Goal: Information Seeking & Learning: Learn about a topic

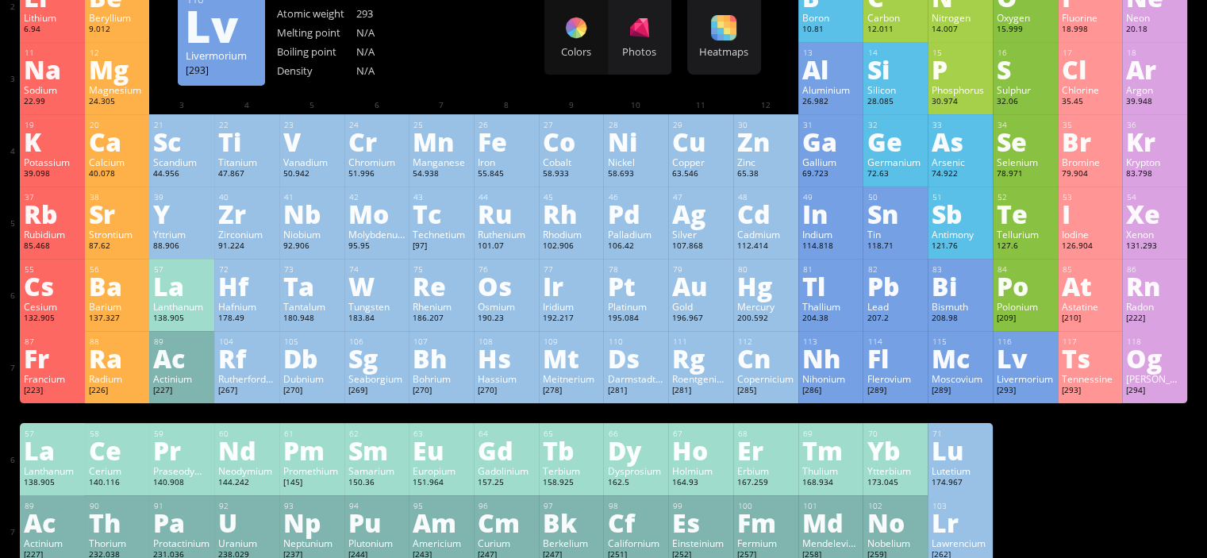
scroll to position [174, 0]
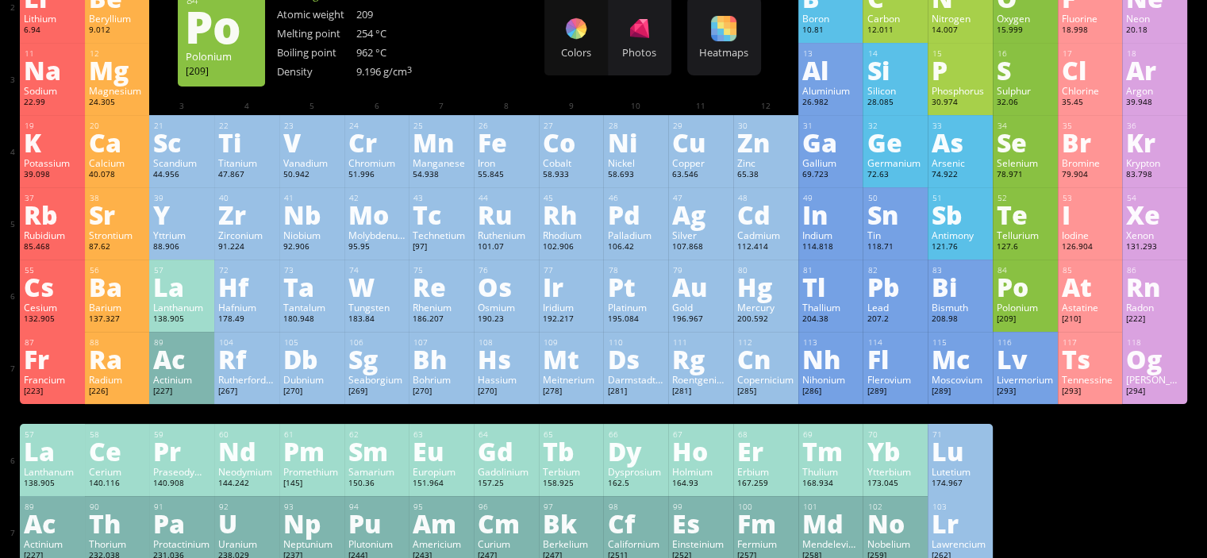
click at [1045, 291] on div "Po" at bounding box center [1024, 286] width 57 height 25
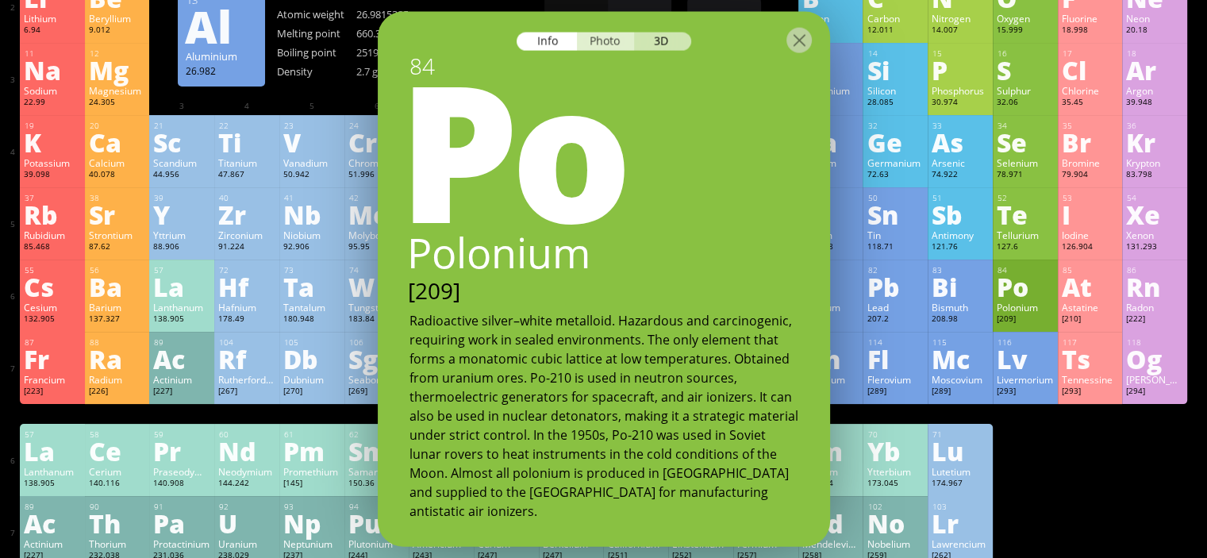
click at [621, 48] on div "Photo" at bounding box center [605, 41] width 57 height 18
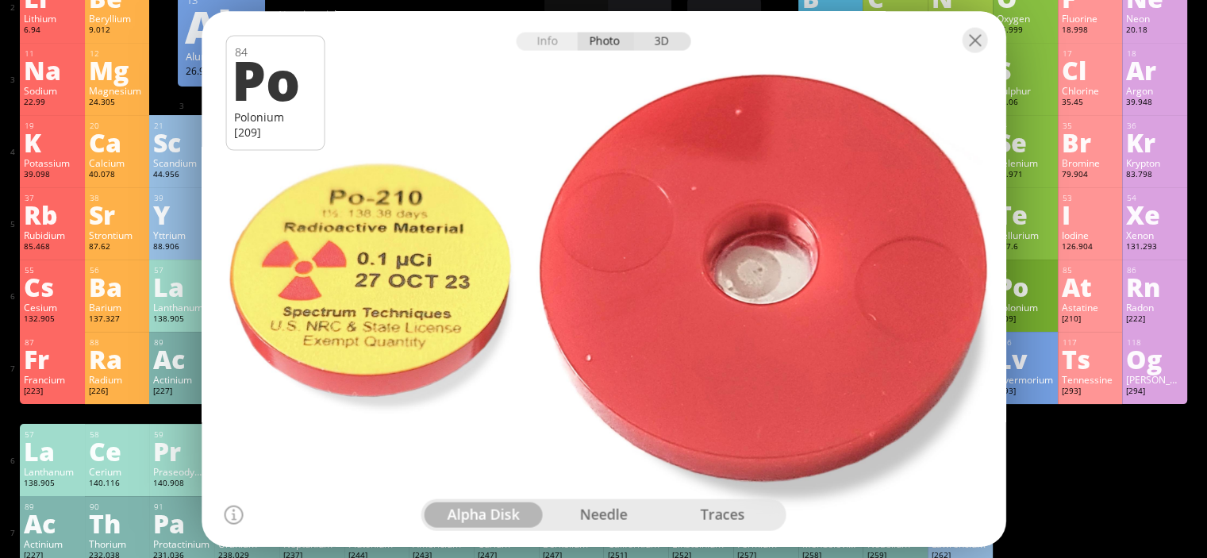
drag, startPoint x: 638, startPoint y: 50, endPoint x: 642, endPoint y: 43, distance: 8.2
click at [640, 37] on div "3D" at bounding box center [662, 41] width 57 height 18
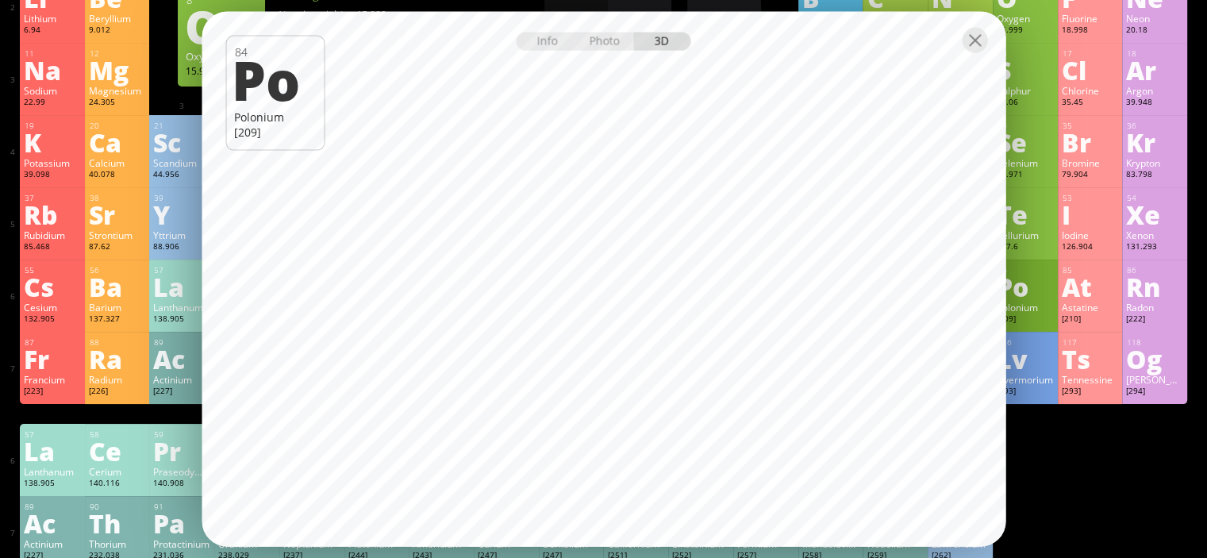
click at [975, 53] on div at bounding box center [604, 39] width 804 height 56
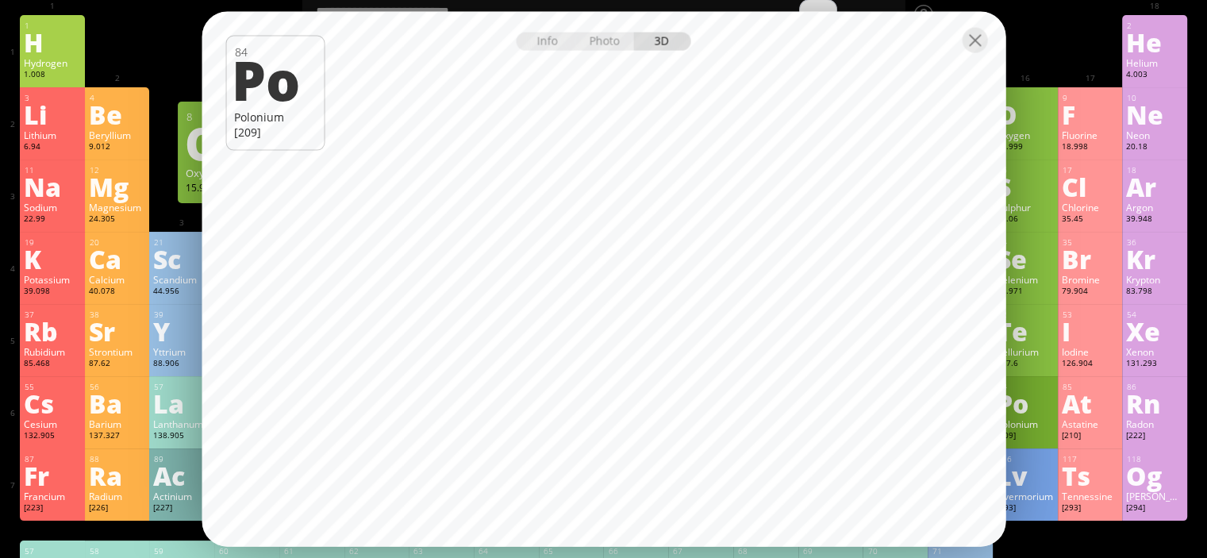
scroll to position [56, 0]
click at [969, 45] on div at bounding box center [973, 39] width 25 height 25
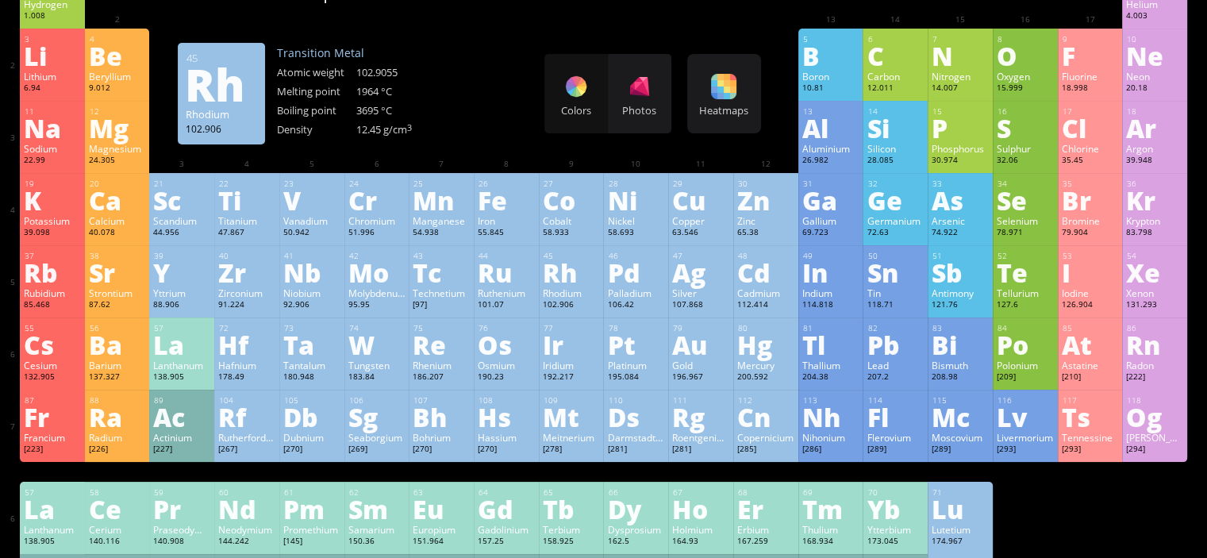
scroll to position [114, 0]
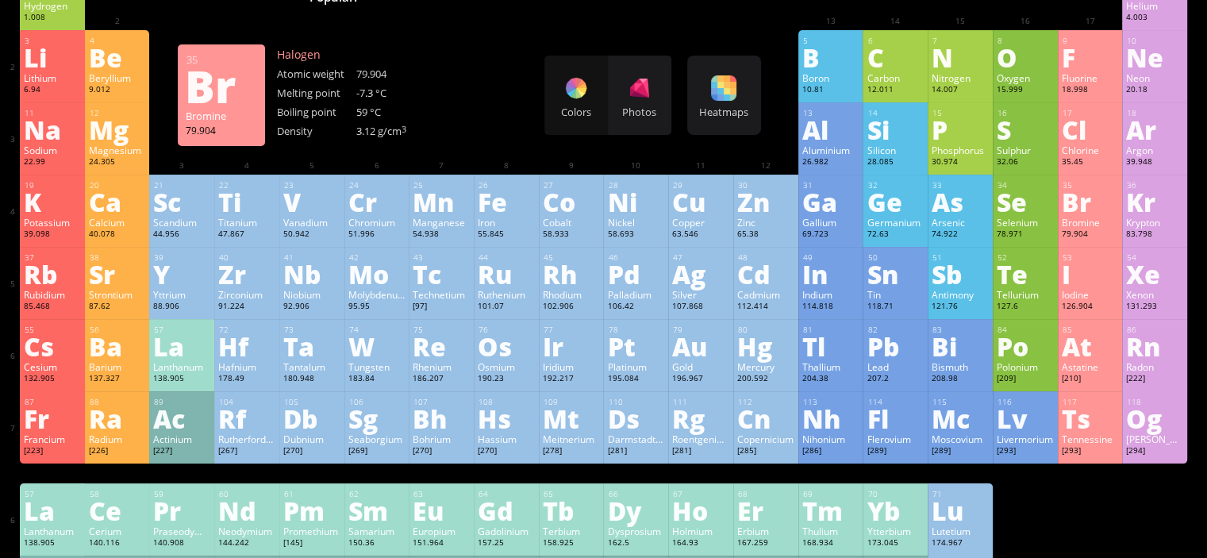
click at [1107, 225] on div "Bromine" at bounding box center [1089, 222] width 57 height 13
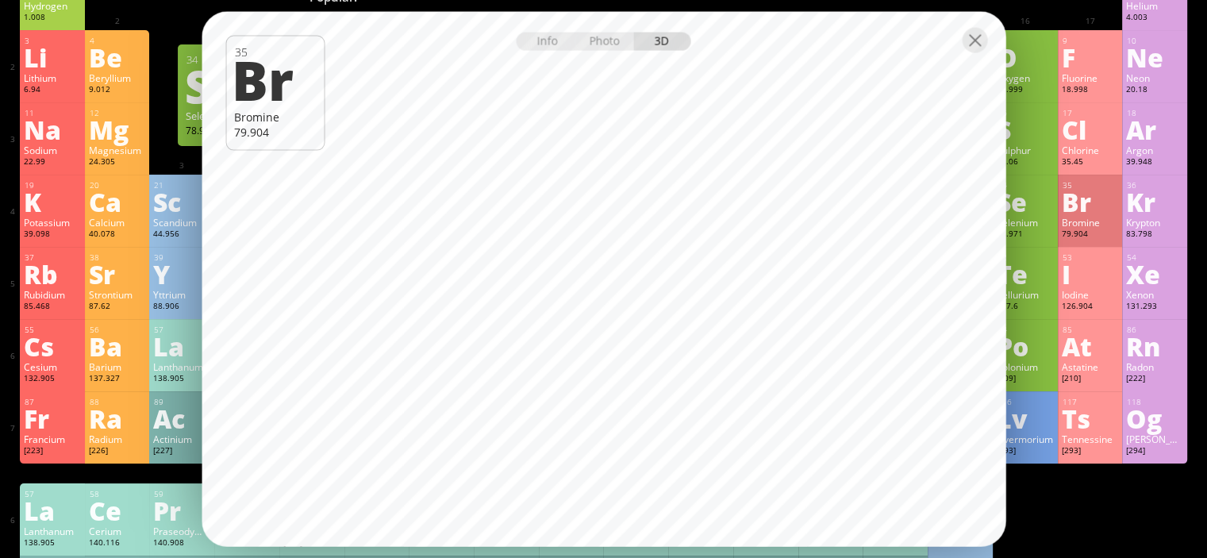
click at [955, 45] on div at bounding box center [604, 39] width 804 height 56
click at [975, 43] on div at bounding box center [973, 39] width 25 height 25
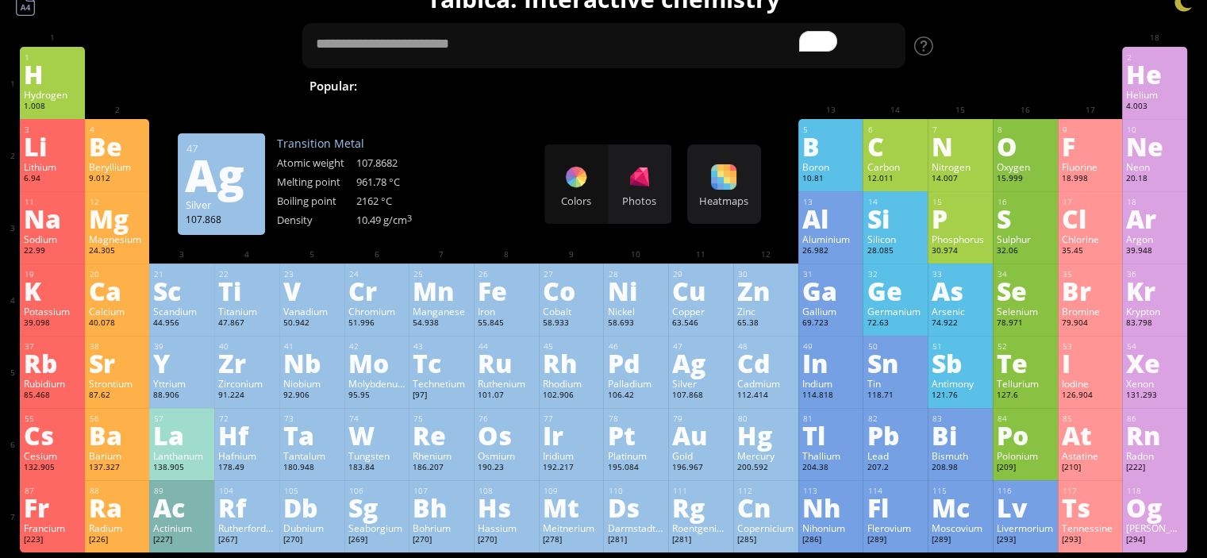
scroll to position [25, 0]
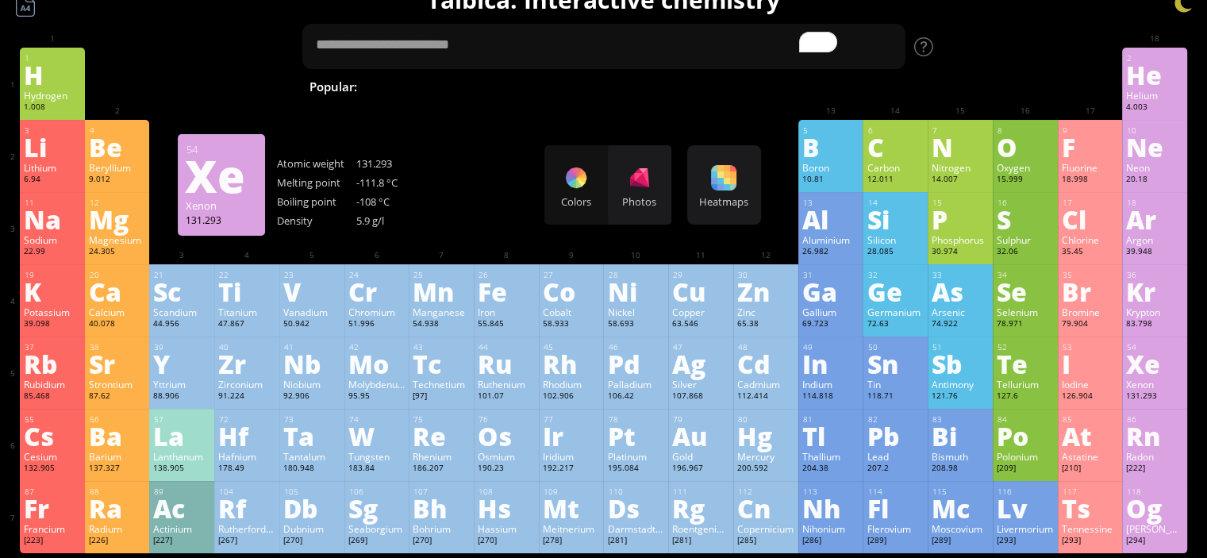
click at [1183, 367] on div "Xe" at bounding box center [1154, 363] width 57 height 25
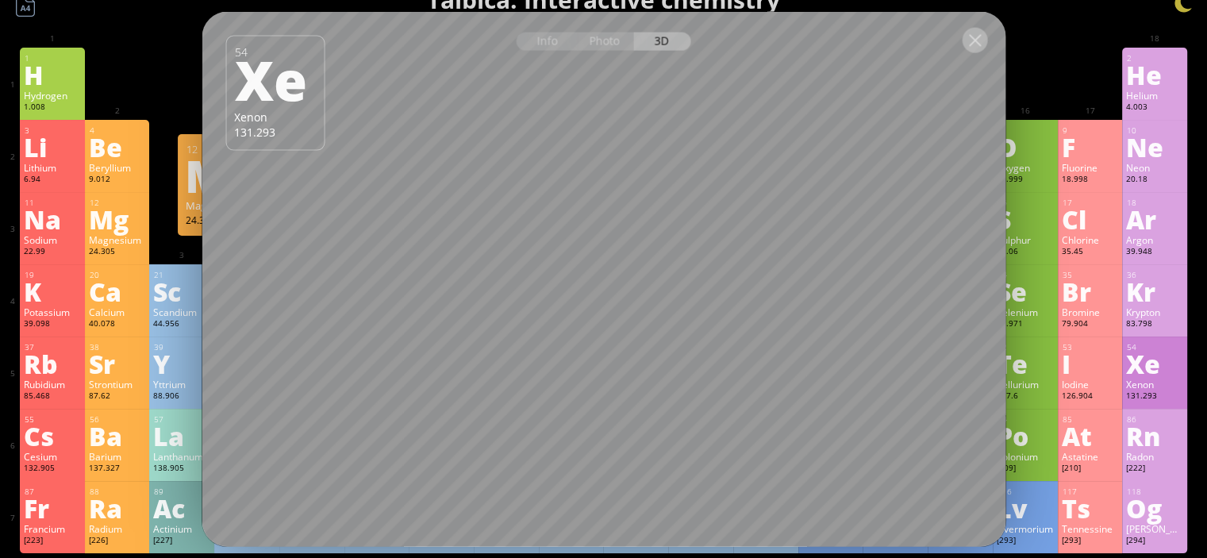
click at [980, 49] on div at bounding box center [973, 39] width 25 height 25
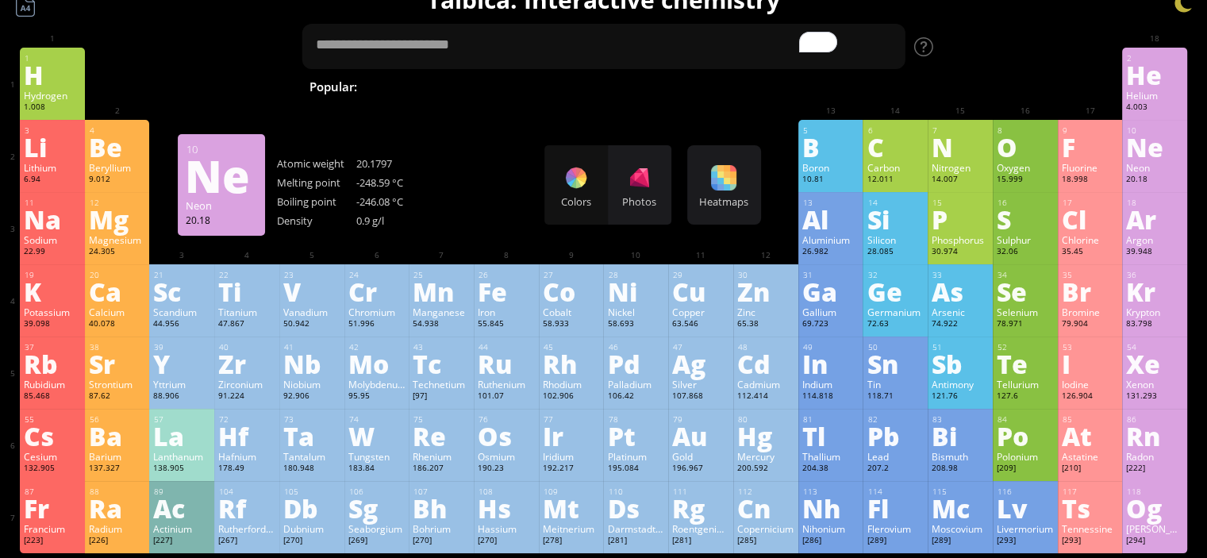
click at [1156, 155] on div "Ne" at bounding box center [1154, 146] width 57 height 25
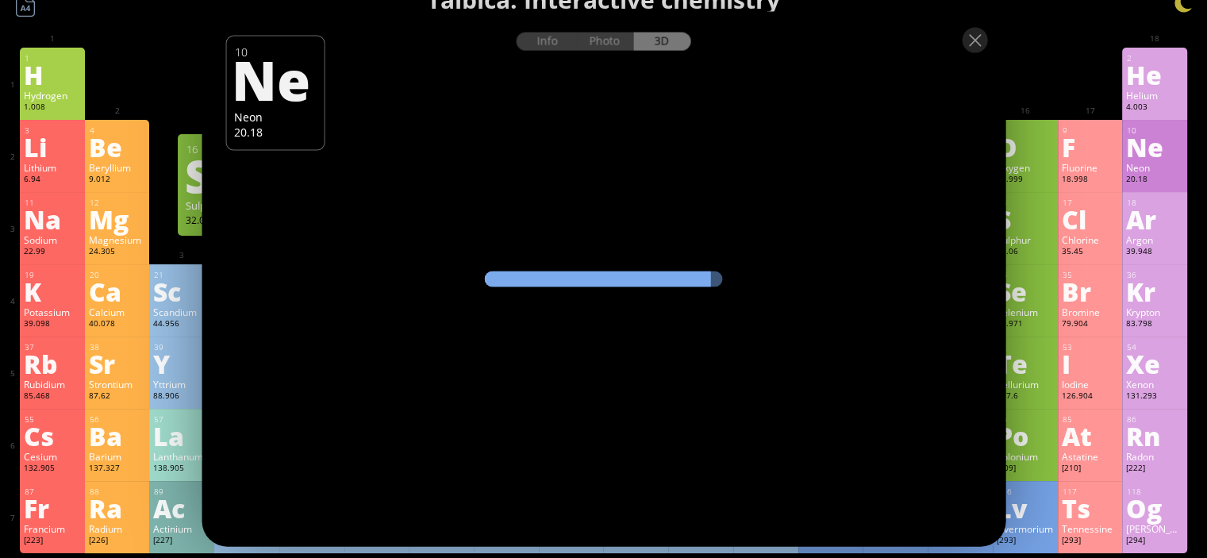
click at [596, 193] on div "Info Photo 3D Info Photo 3D 10 Ne Neon 20.18 Spectrum Technologies produce alph…" at bounding box center [604, 278] width 804 height 535
click at [610, 37] on div "Photo" at bounding box center [605, 41] width 57 height 18
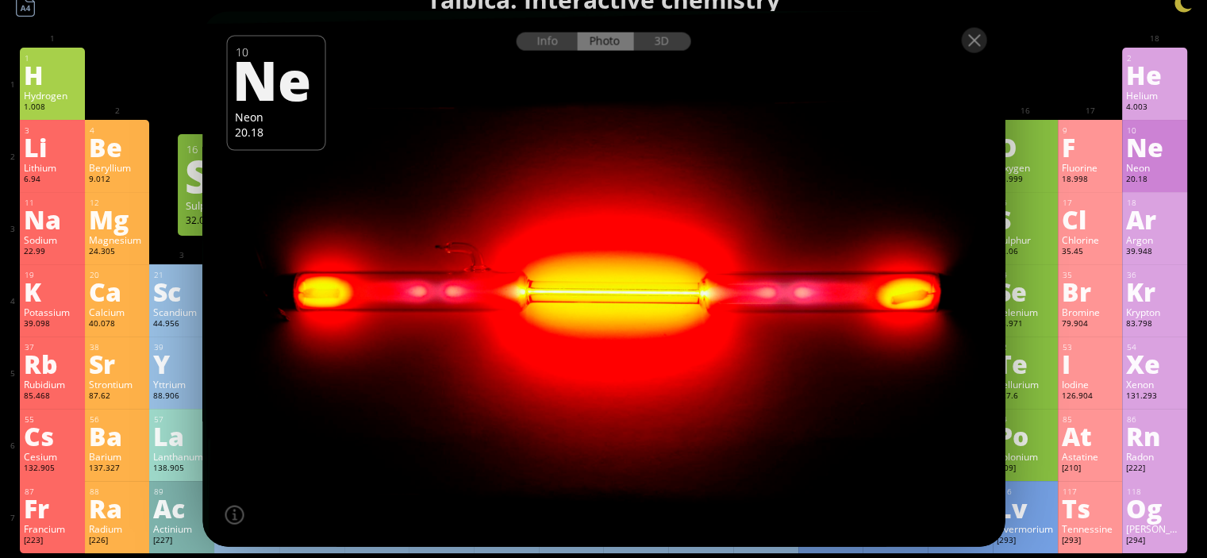
drag, startPoint x: 524, startPoint y: 266, endPoint x: 556, endPoint y: 280, distance: 34.8
click at [556, 280] on div at bounding box center [603, 279] width 810 height 541
click at [679, 40] on div "3D" at bounding box center [662, 41] width 57 height 18
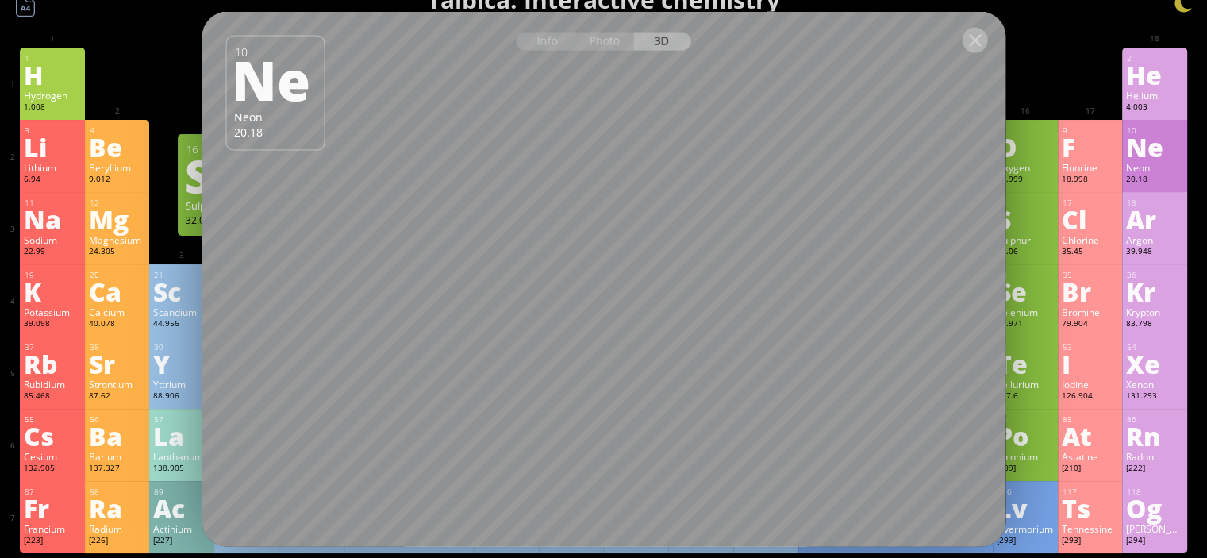
click at [969, 48] on div at bounding box center [973, 39] width 25 height 25
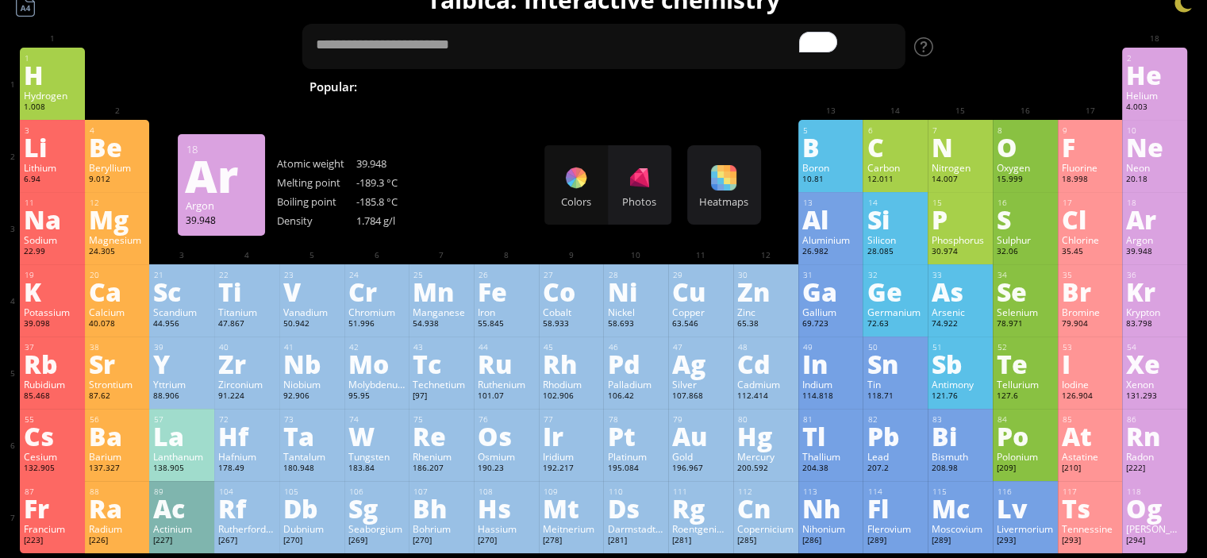
click at [1176, 236] on div "Argon" at bounding box center [1154, 239] width 57 height 13
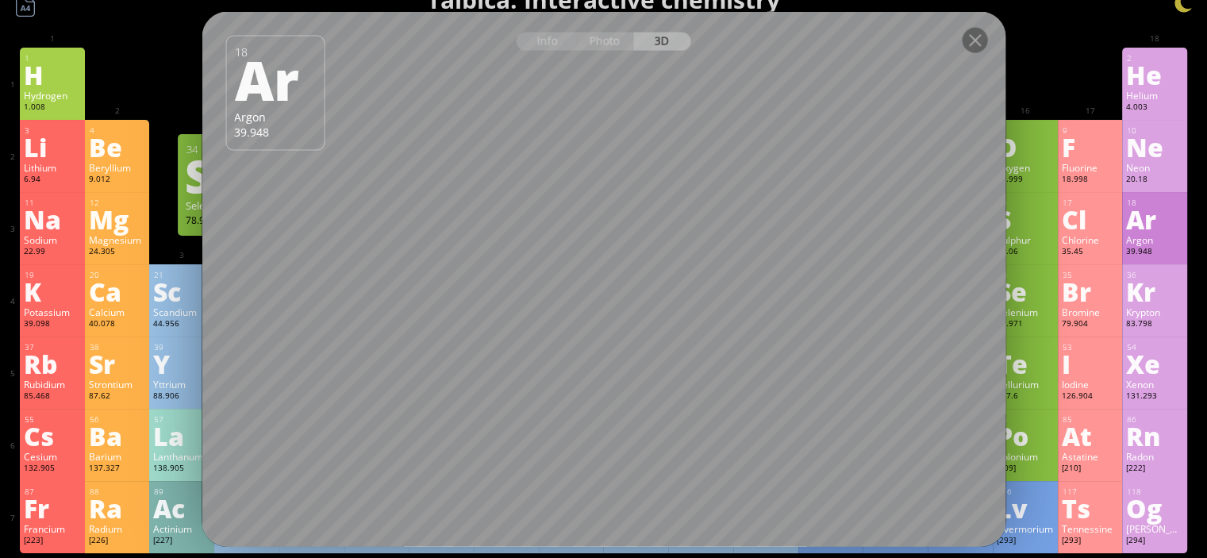
click at [959, 40] on div at bounding box center [604, 39] width 804 height 56
click at [966, 40] on div at bounding box center [973, 39] width 25 height 25
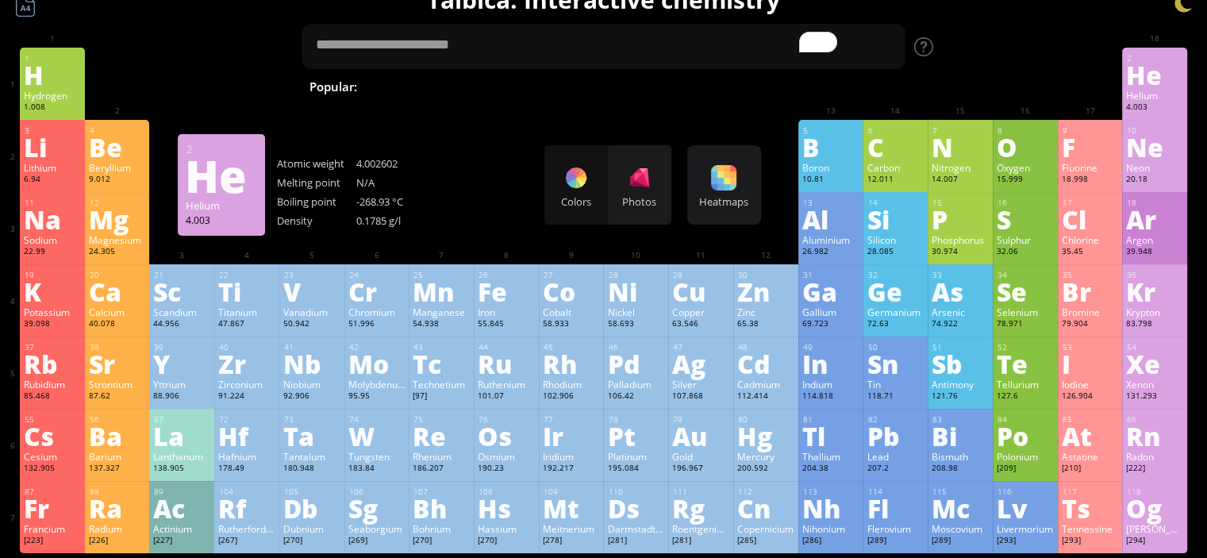
click at [1176, 75] on div "He" at bounding box center [1154, 74] width 57 height 25
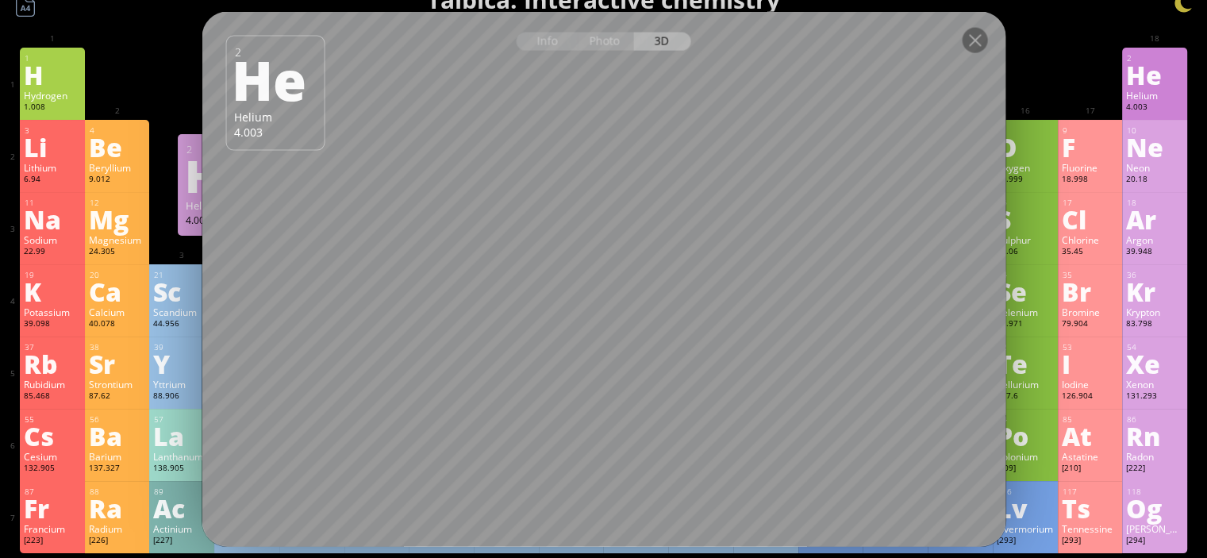
click at [969, 53] on div at bounding box center [604, 39] width 804 height 56
click at [967, 36] on div at bounding box center [973, 39] width 25 height 25
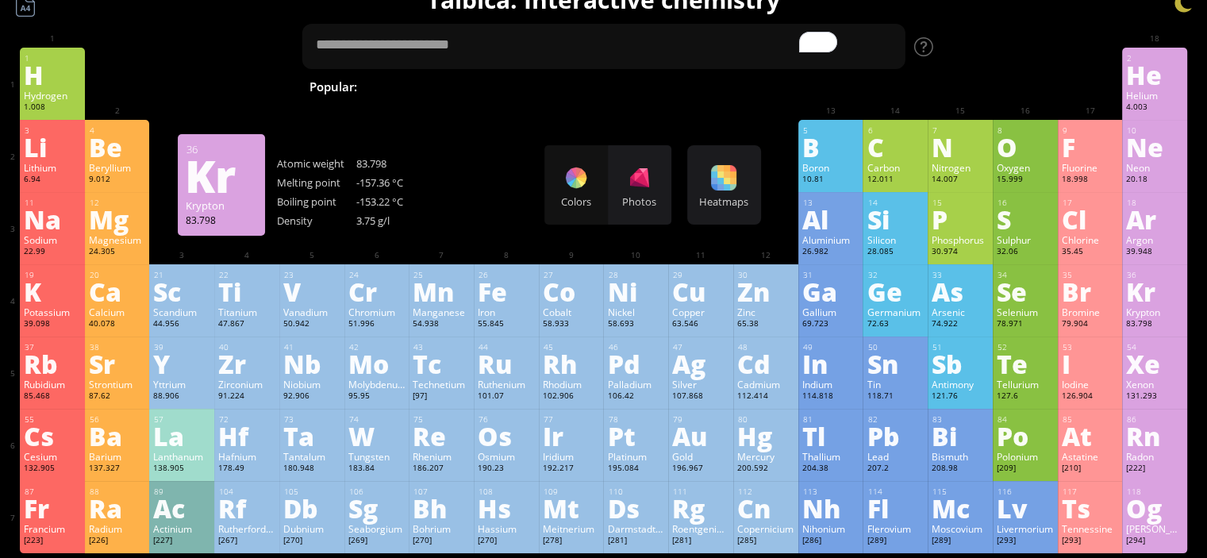
click at [1157, 313] on div "Krypton" at bounding box center [1154, 311] width 57 height 13
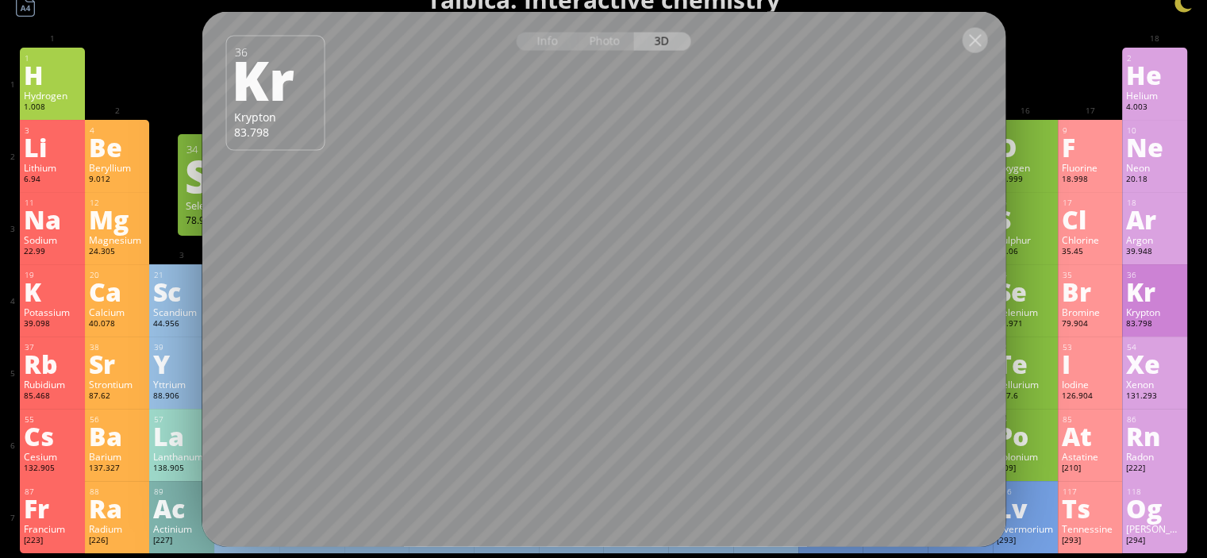
click at [971, 36] on div at bounding box center [973, 39] width 25 height 25
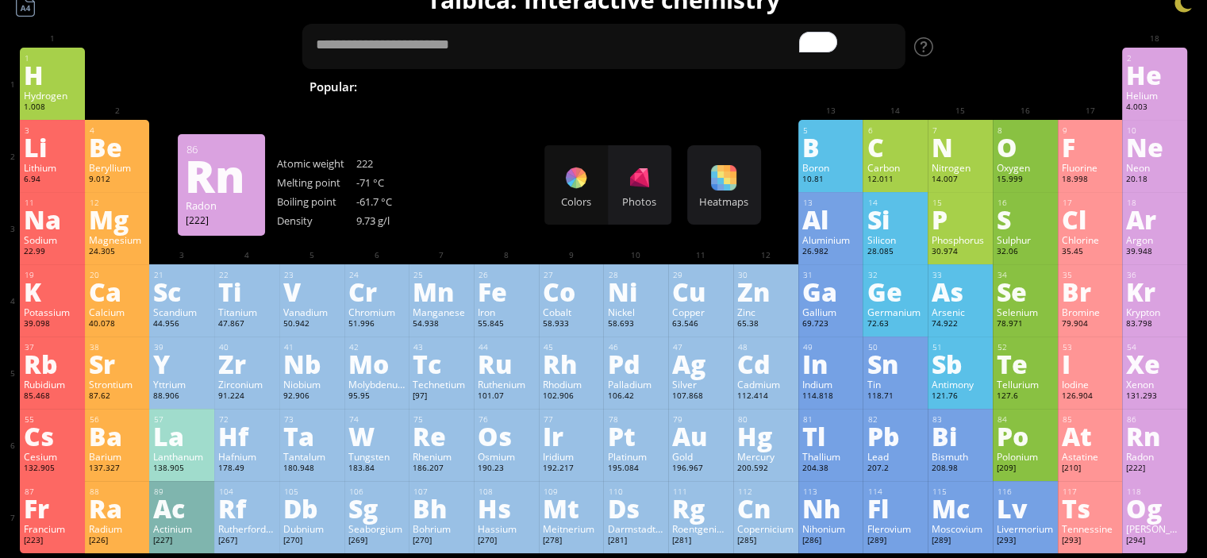
click at [1158, 448] on div "Rn" at bounding box center [1154, 435] width 57 height 25
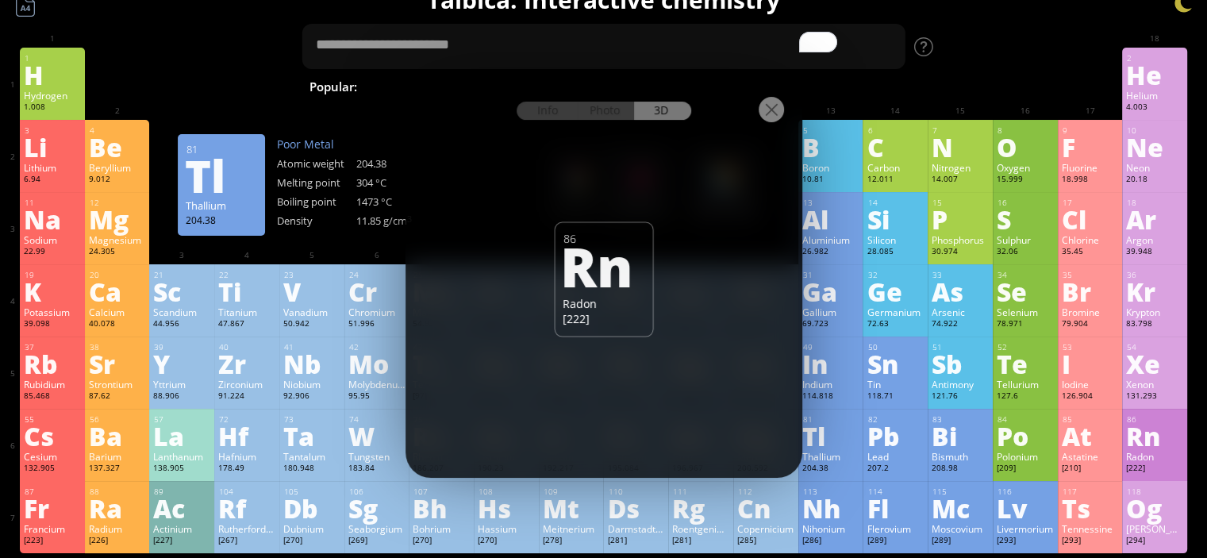
click at [665, 113] on div "Info Photo 3D" at bounding box center [603, 111] width 175 height 18
click at [619, 109] on div "Photo" at bounding box center [605, 111] width 57 height 18
click at [664, 113] on div "3D" at bounding box center [662, 111] width 57 height 18
click at [773, 125] on div at bounding box center [603, 109] width 397 height 56
click at [763, 108] on div at bounding box center [770, 109] width 25 height 25
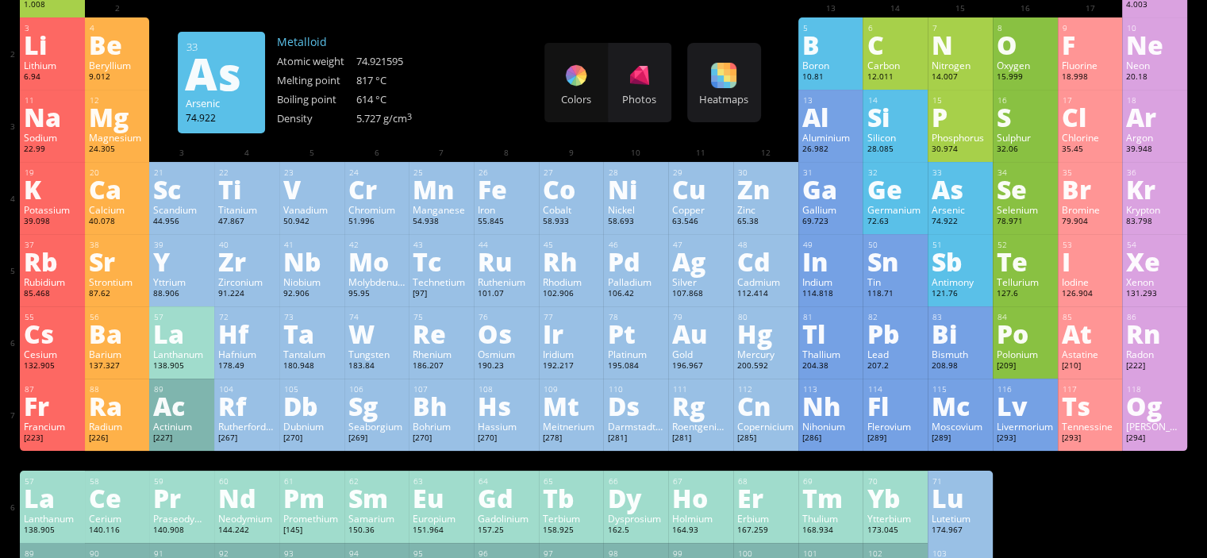
scroll to position [129, 0]
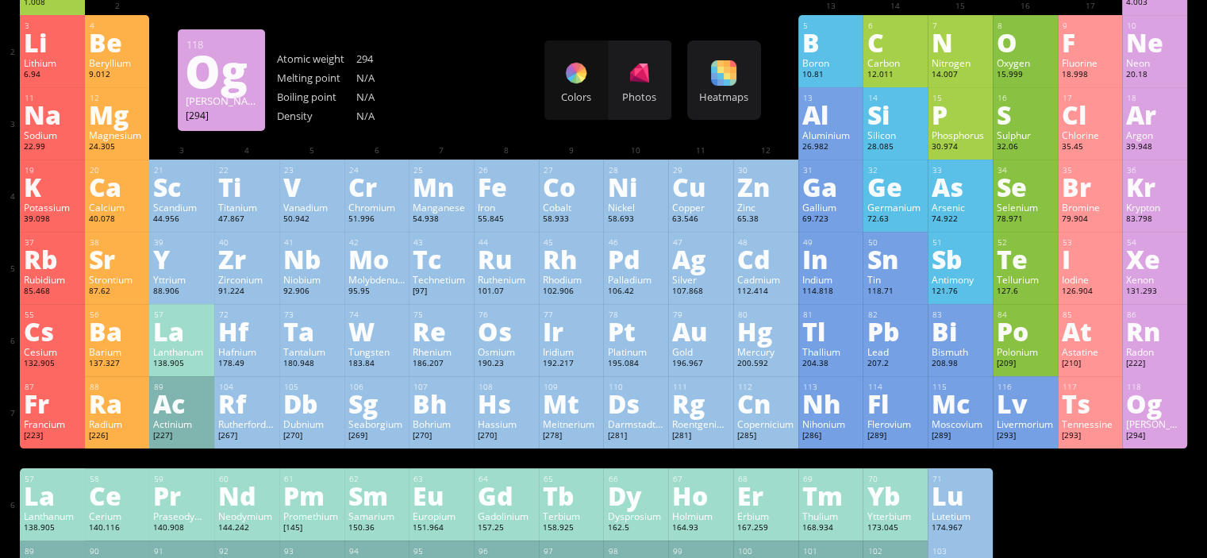
click at [1174, 421] on div "[PERSON_NAME]" at bounding box center [1154, 423] width 57 height 13
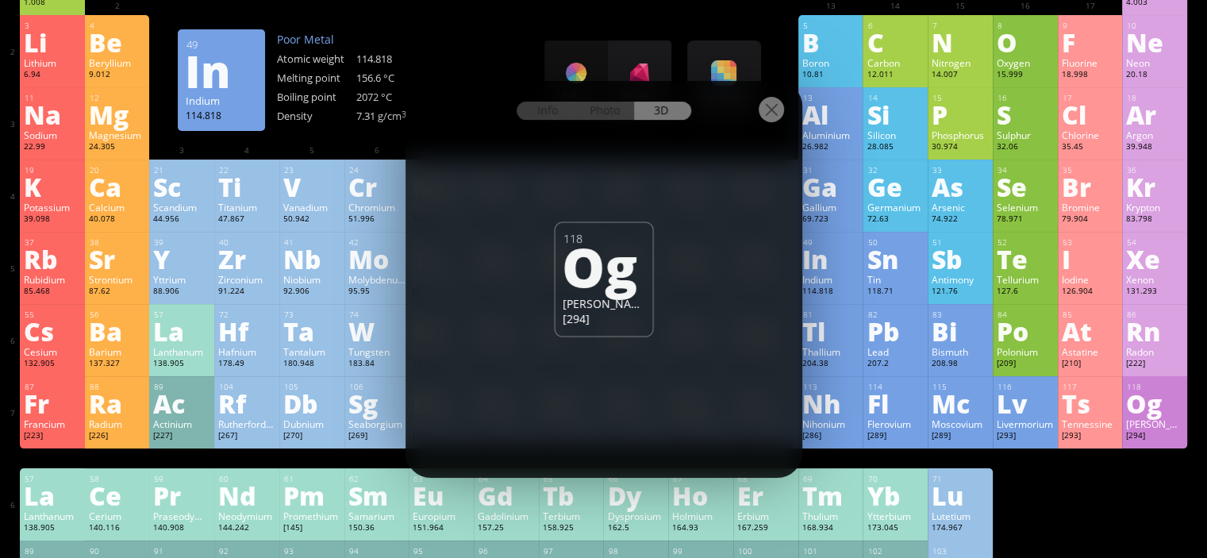
click at [781, 111] on div at bounding box center [770, 109] width 25 height 25
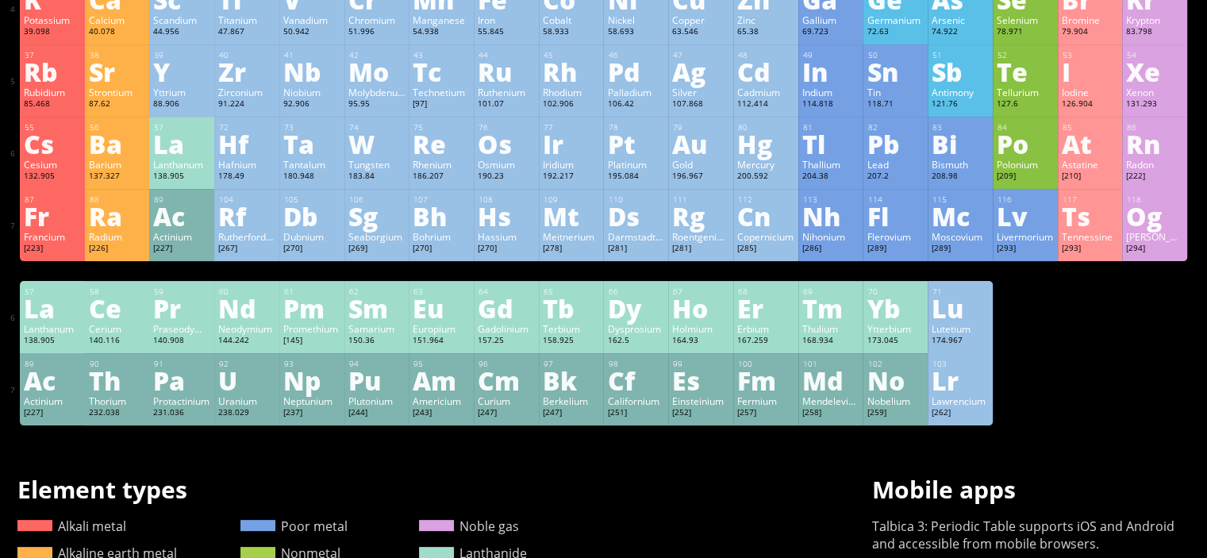
scroll to position [317, 0]
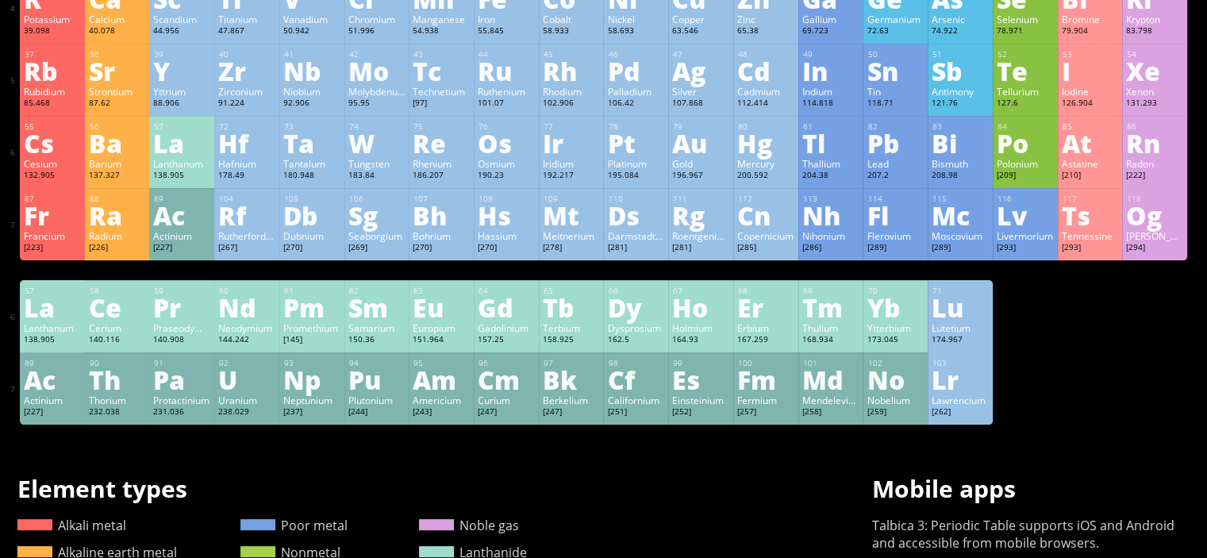
click at [887, 392] on div "No" at bounding box center [894, 379] width 57 height 25
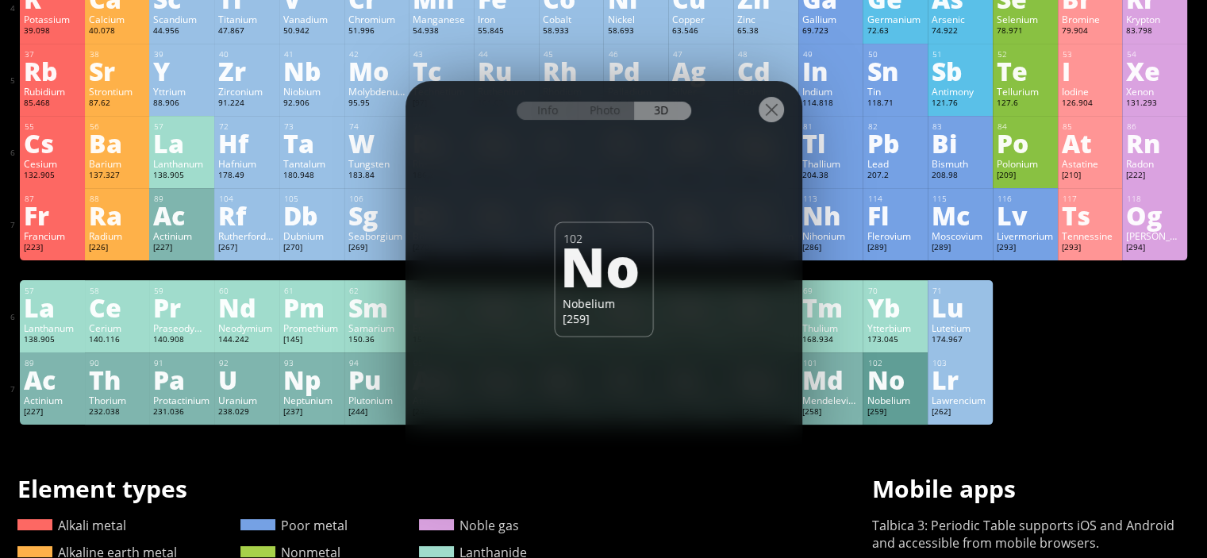
click at [784, 96] on div at bounding box center [603, 109] width 397 height 56
click at [777, 101] on div at bounding box center [770, 109] width 25 height 25
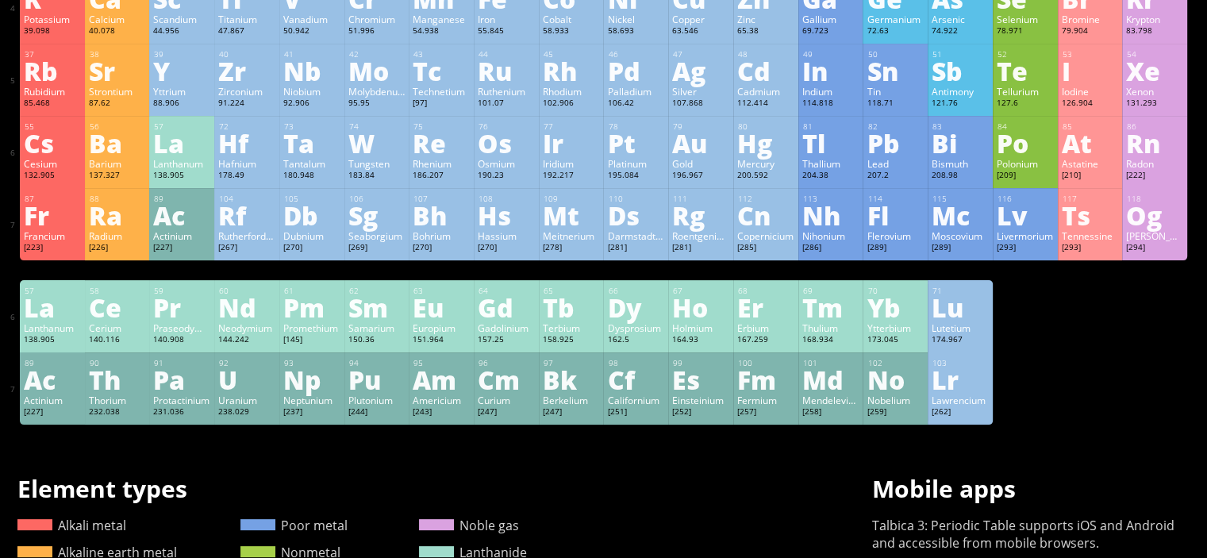
click at [777, 101] on div "112.414" at bounding box center [765, 104] width 57 height 13
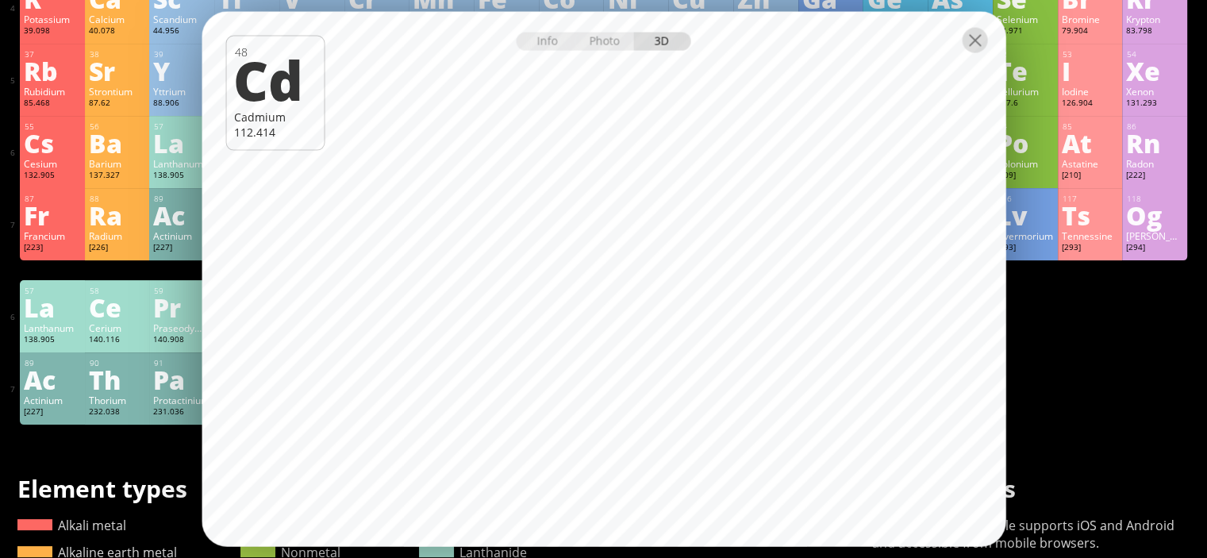
click at [977, 48] on div at bounding box center [973, 39] width 25 height 25
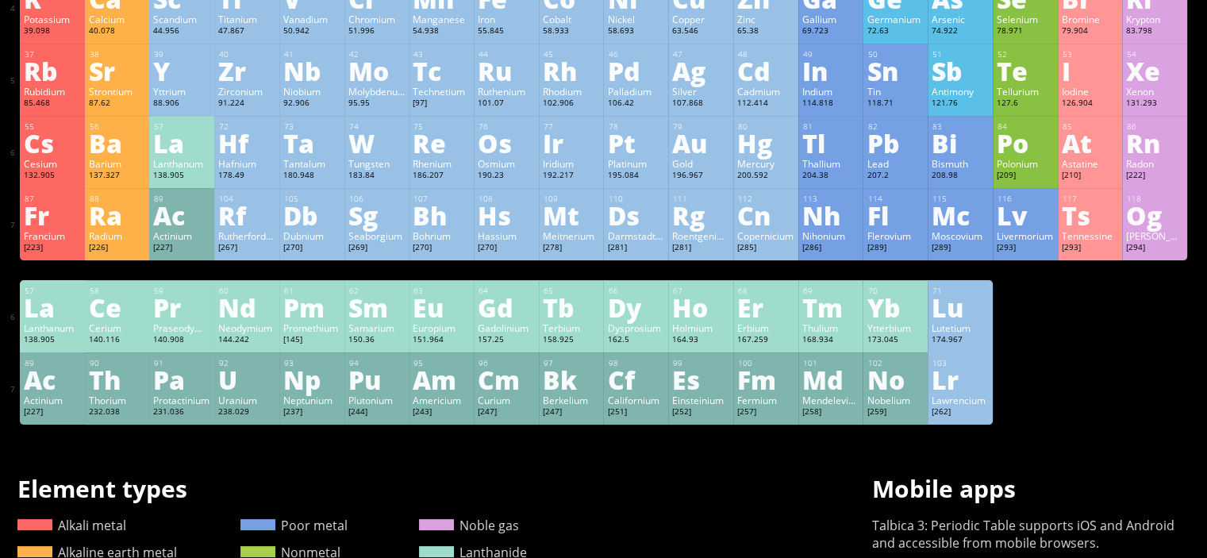
click at [270, 236] on div "Rutherfordium" at bounding box center [246, 235] width 57 height 13
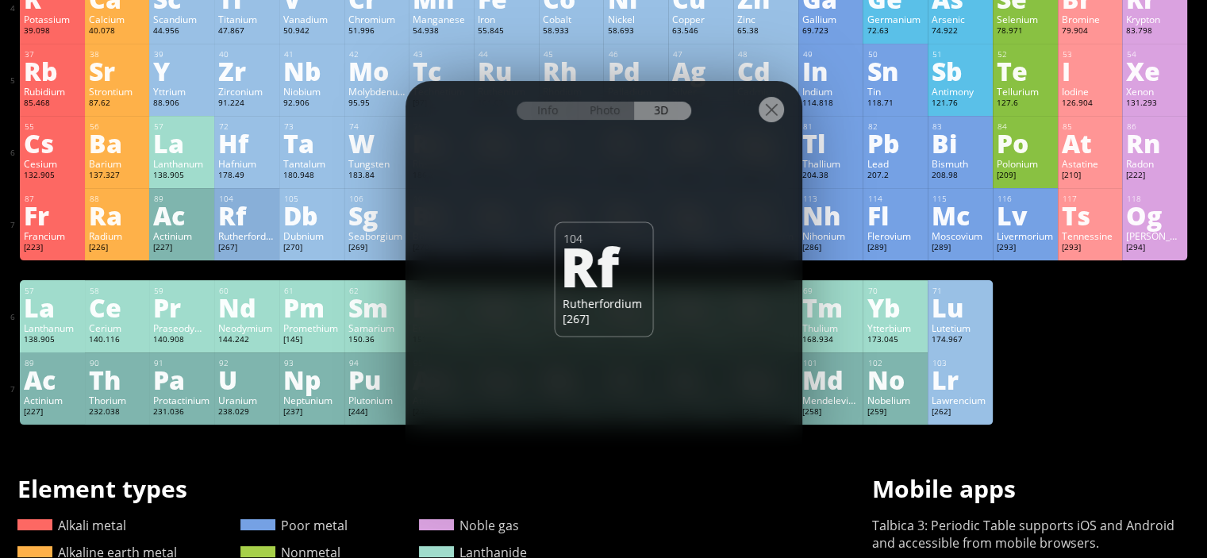
click at [777, 125] on div at bounding box center [603, 109] width 397 height 56
click at [777, 119] on div at bounding box center [770, 109] width 25 height 25
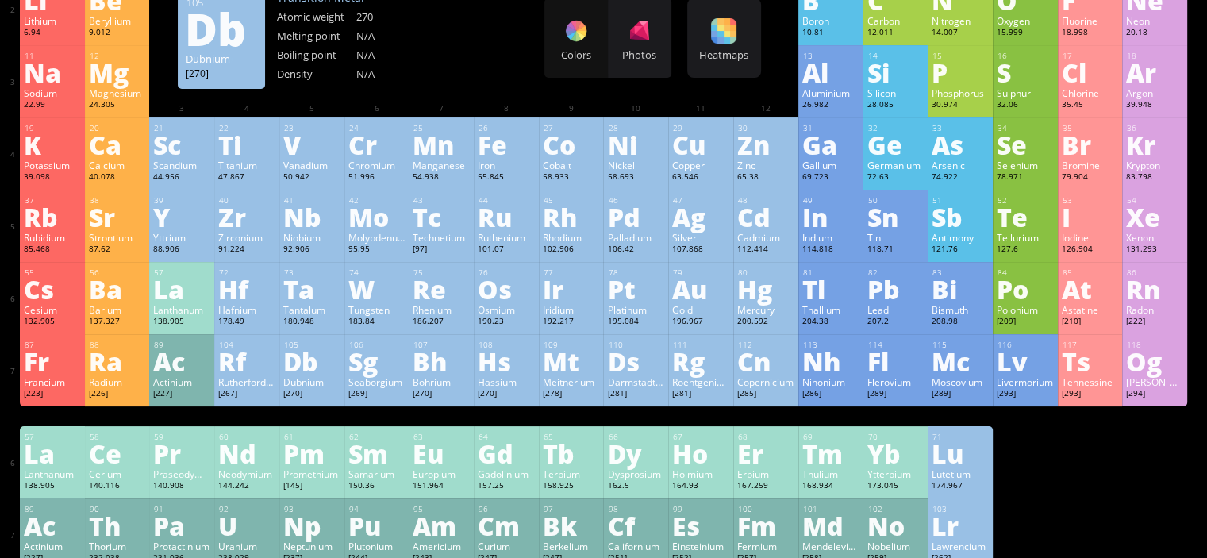
scroll to position [171, 0]
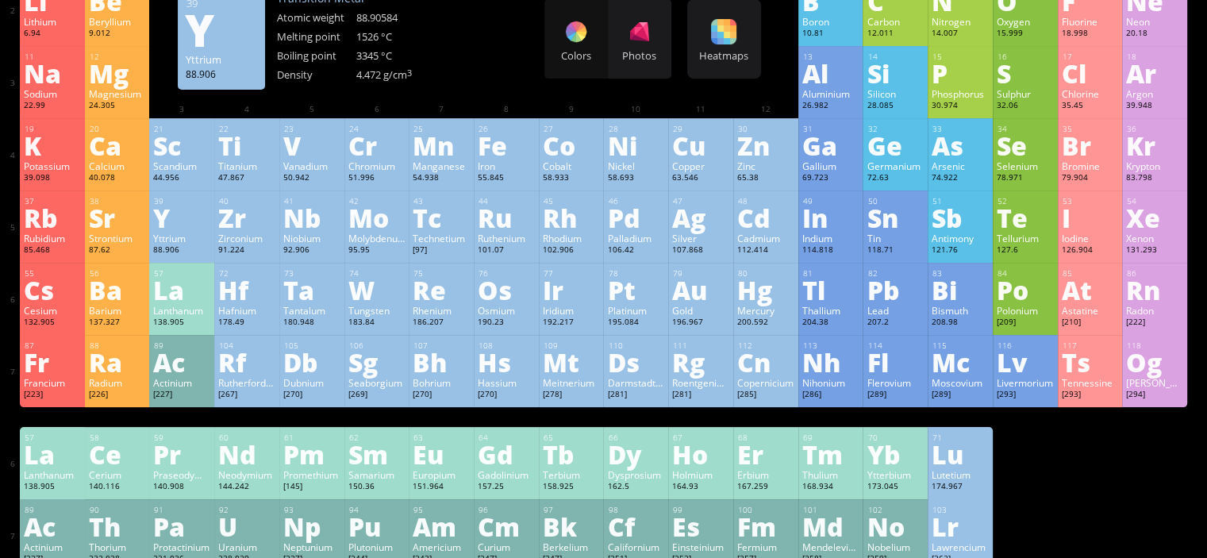
click at [188, 242] on div "Yttrium" at bounding box center [181, 238] width 57 height 13
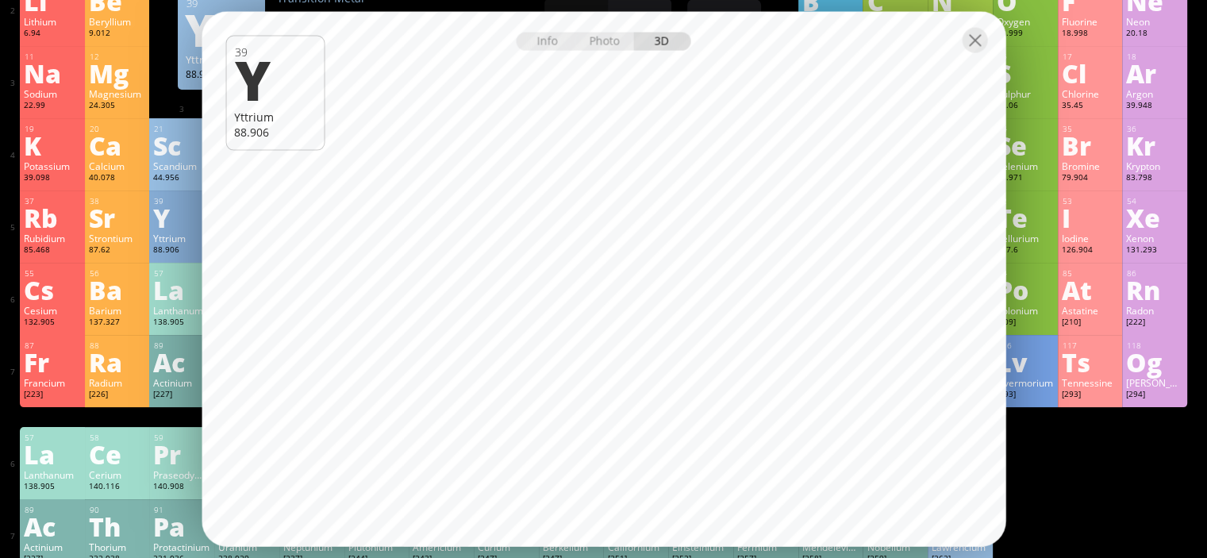
click at [968, 56] on div at bounding box center [604, 39] width 804 height 56
click at [978, 44] on div at bounding box center [973, 39] width 25 height 25
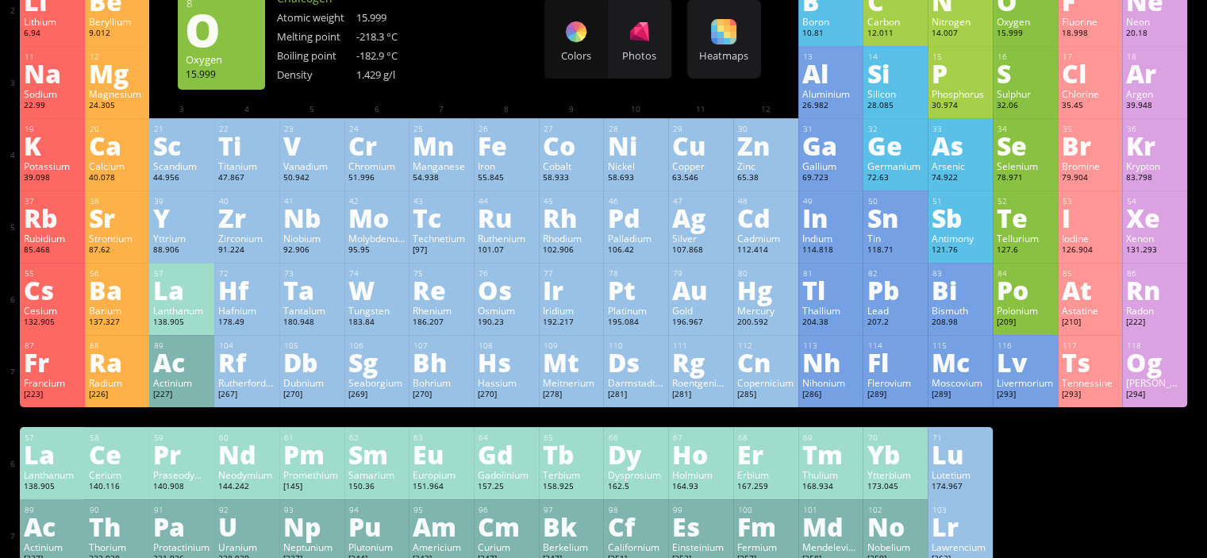
click at [1024, 13] on div "O" at bounding box center [1024, 0] width 57 height 25
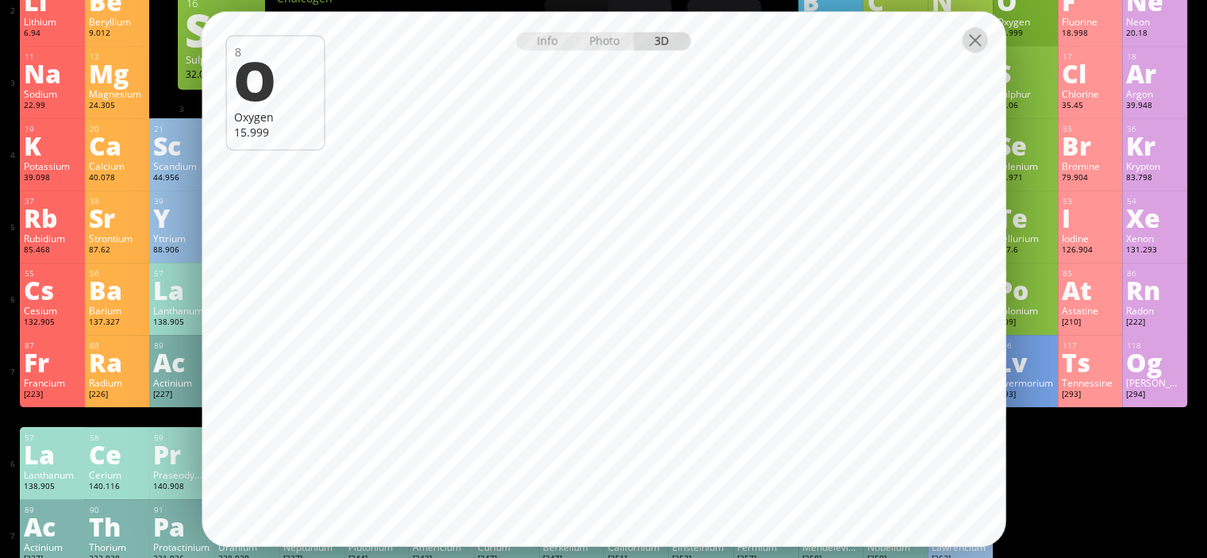
click at [970, 41] on div at bounding box center [973, 39] width 25 height 25
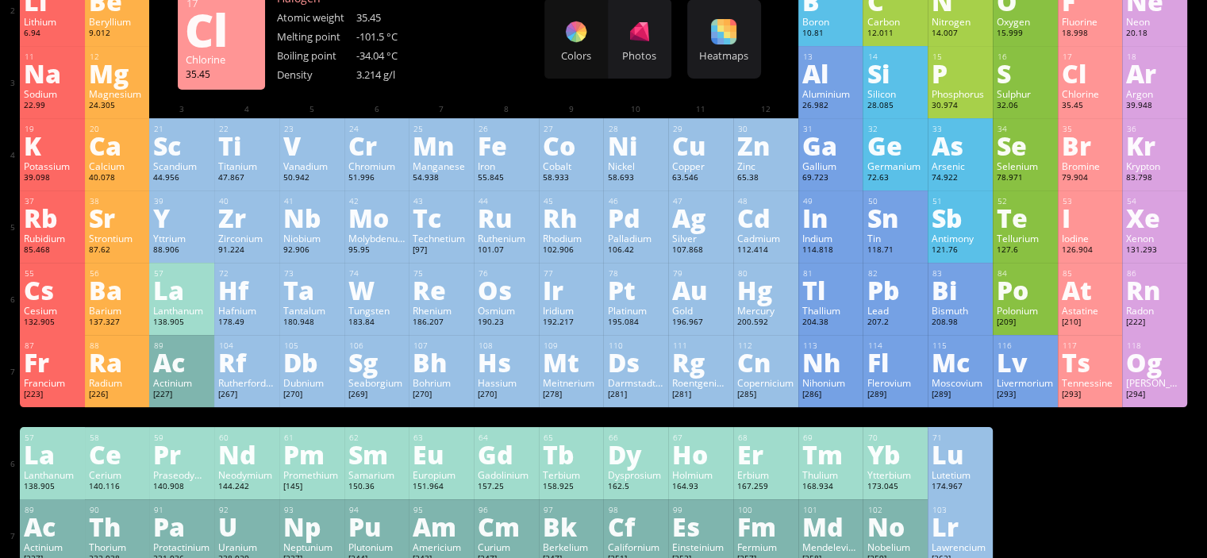
click at [1083, 71] on div "Cl" at bounding box center [1089, 72] width 57 height 25
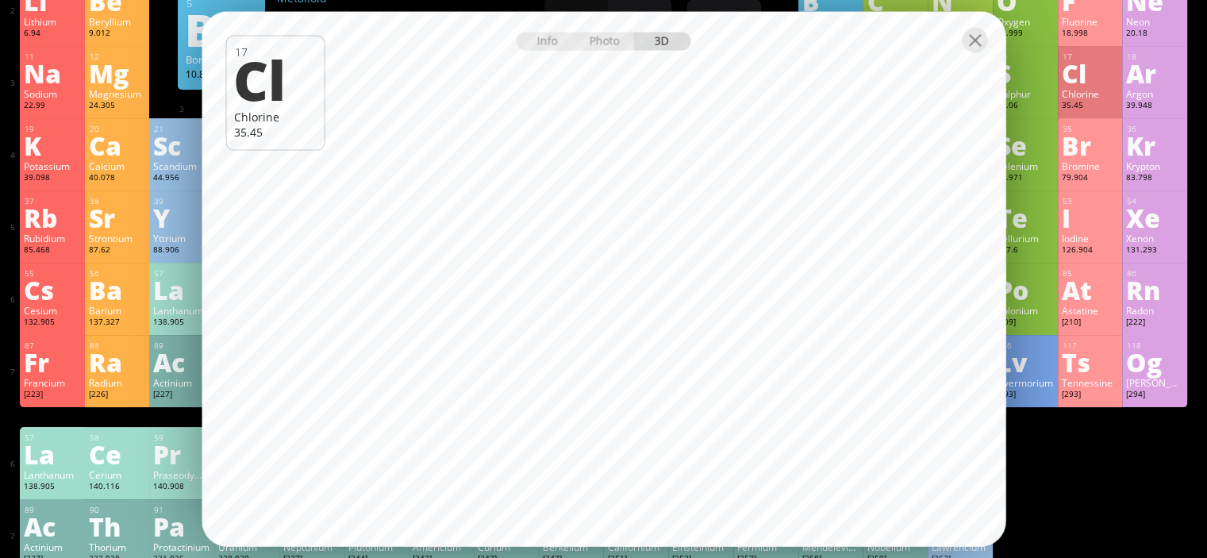
click at [974, 52] on div at bounding box center [604, 39] width 804 height 56
click at [977, 37] on div at bounding box center [973, 39] width 25 height 25
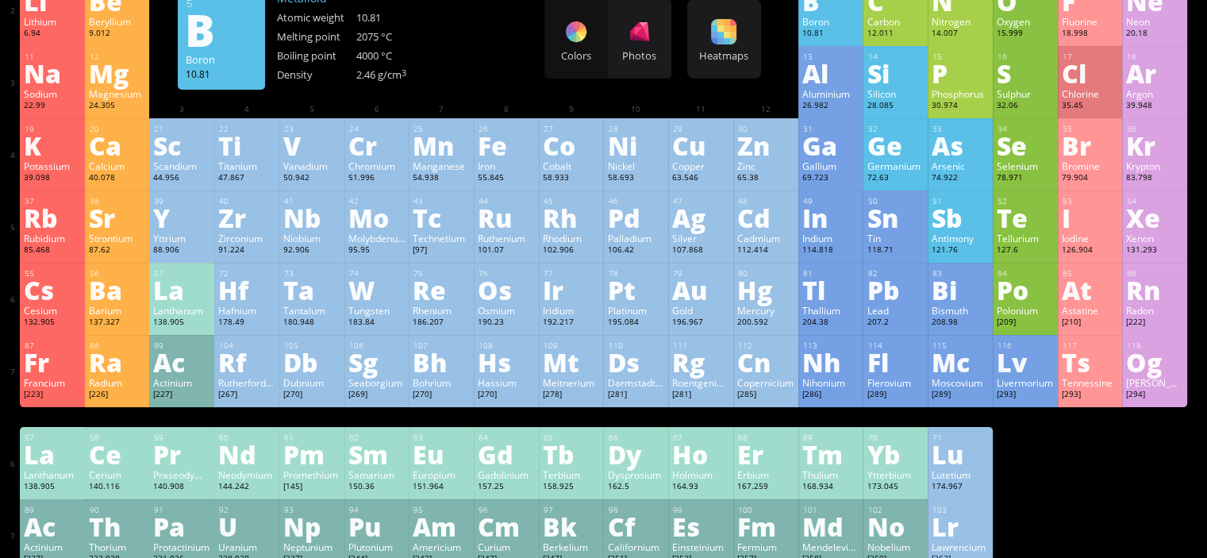
click at [974, 40] on div at bounding box center [973, 39] width 25 height 25
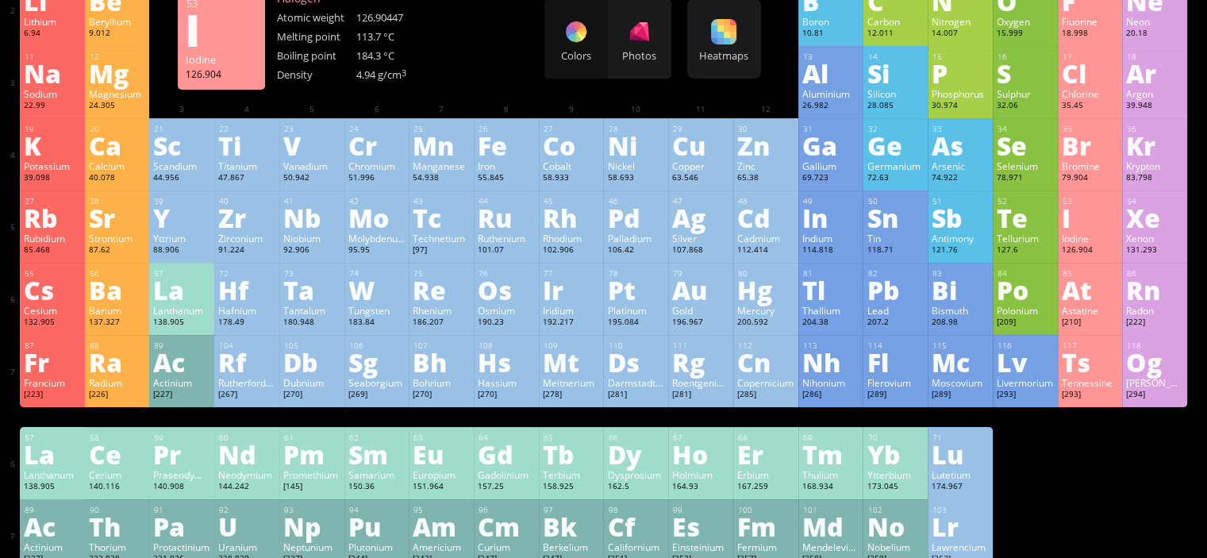
click at [1080, 225] on div "I" at bounding box center [1089, 217] width 57 height 25
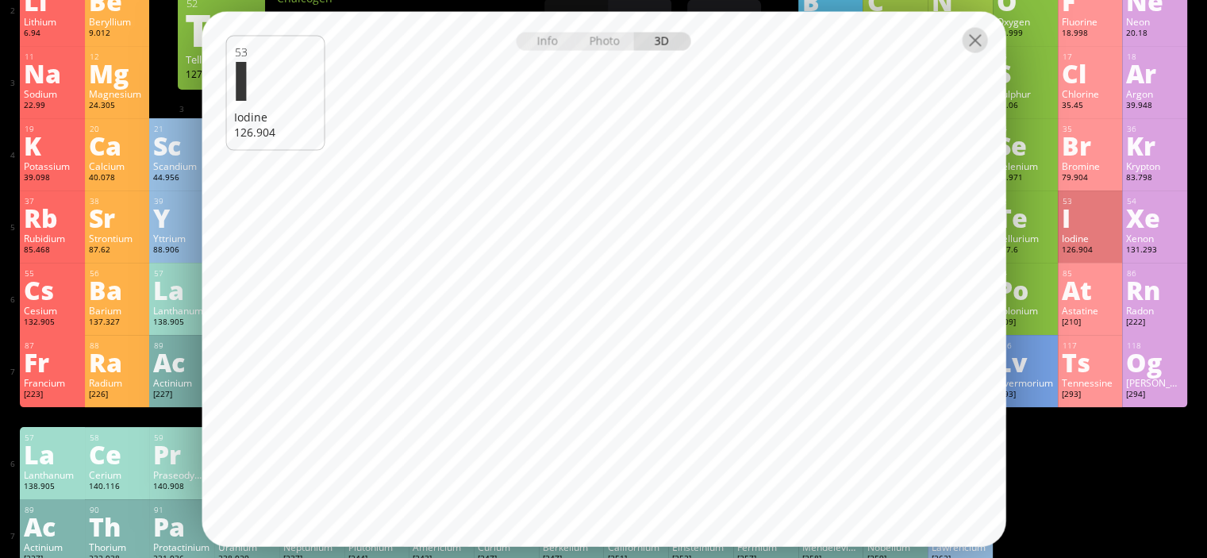
click at [981, 36] on div at bounding box center [973, 39] width 25 height 25
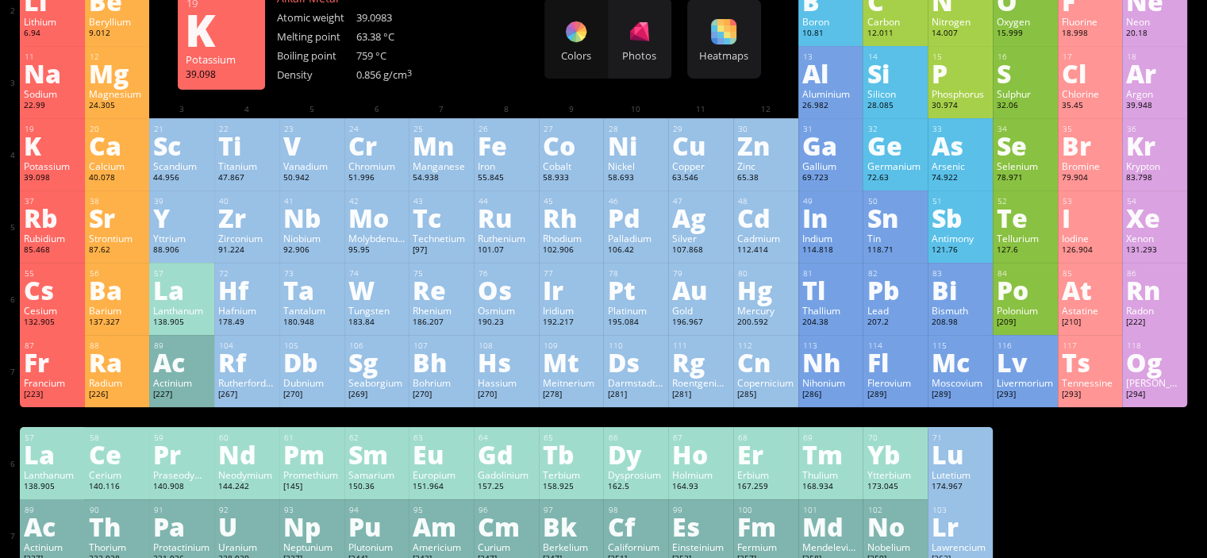
drag, startPoint x: 67, startPoint y: 201, endPoint x: 52, endPoint y: 159, distance: 43.9
click at [52, 159] on div "1 H Hydrogen 1.008 −1, +1 −1, +1 -259.14 °C -252.87 °C 0.0899 g/l 1s 1 2 He Hel…" at bounding box center [603, 237] width 1167 height 670
click at [52, 158] on div "K" at bounding box center [52, 144] width 57 height 25
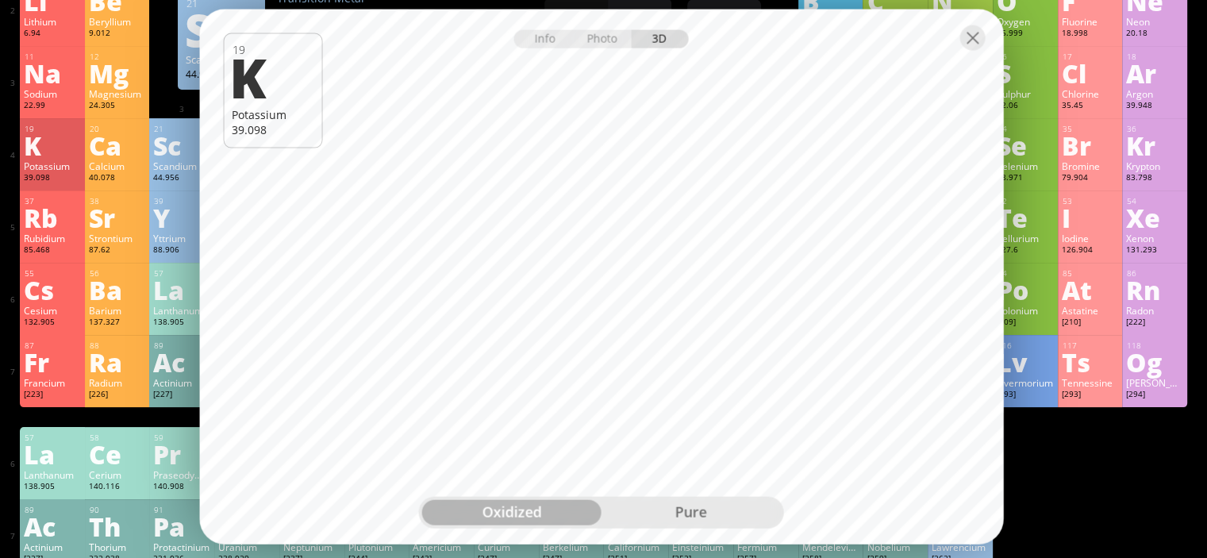
click at [984, 47] on div at bounding box center [601, 37] width 804 height 56
click at [969, 34] on div at bounding box center [971, 37] width 25 height 25
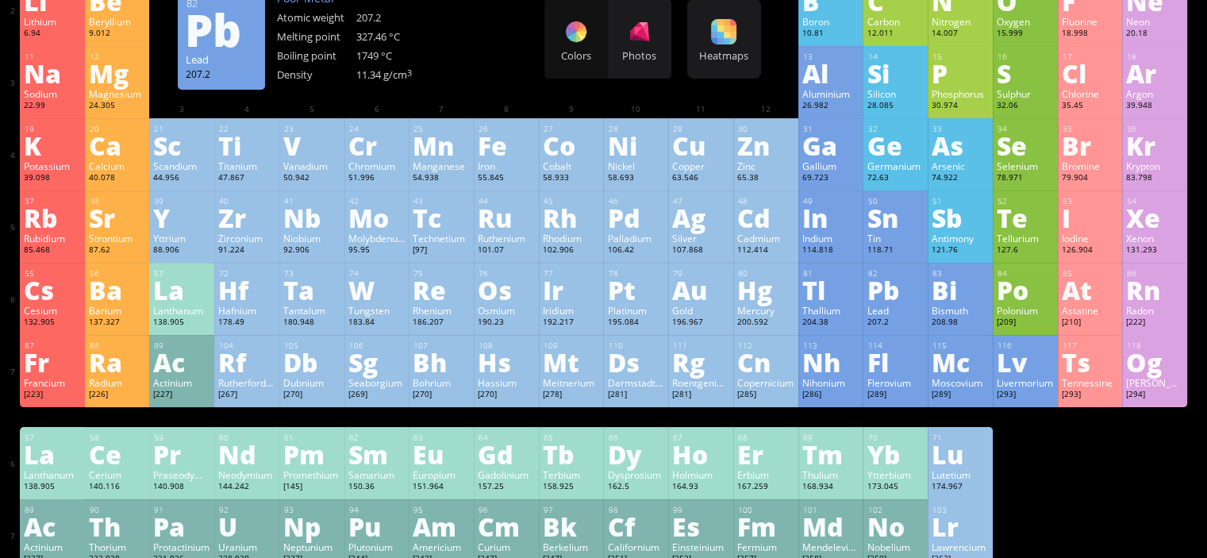
click at [904, 302] on div "Pb" at bounding box center [894, 289] width 57 height 25
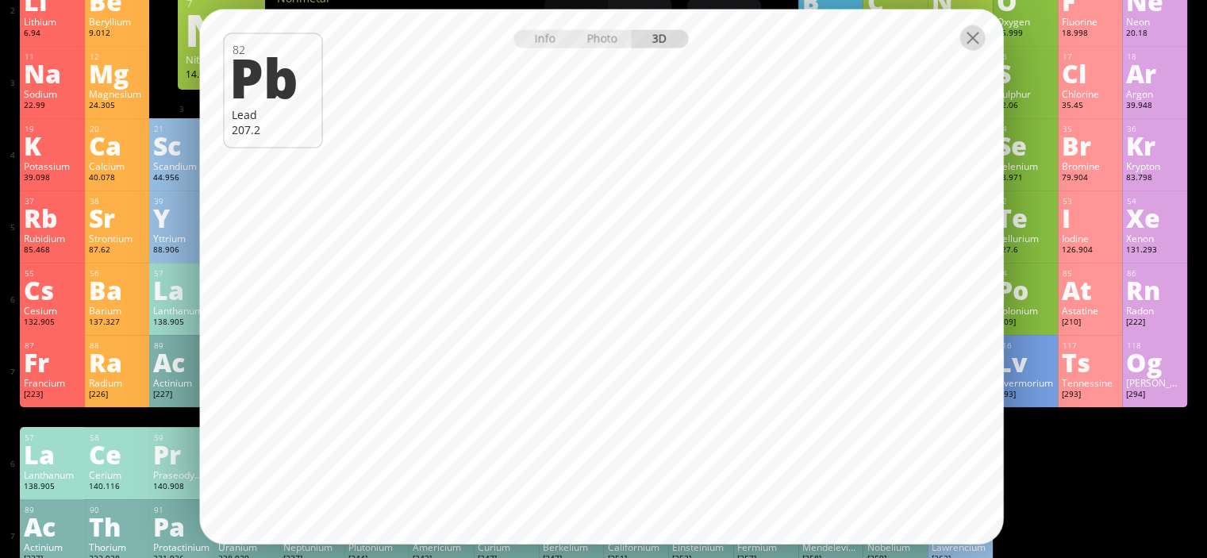
click at [971, 30] on div at bounding box center [971, 37] width 25 height 25
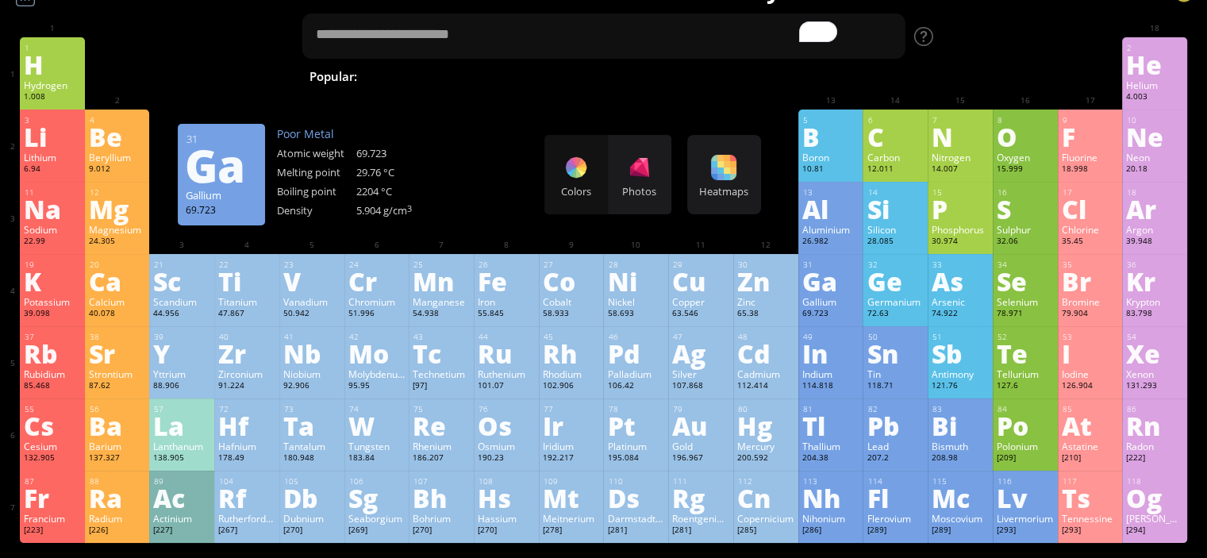
scroll to position [0, 0]
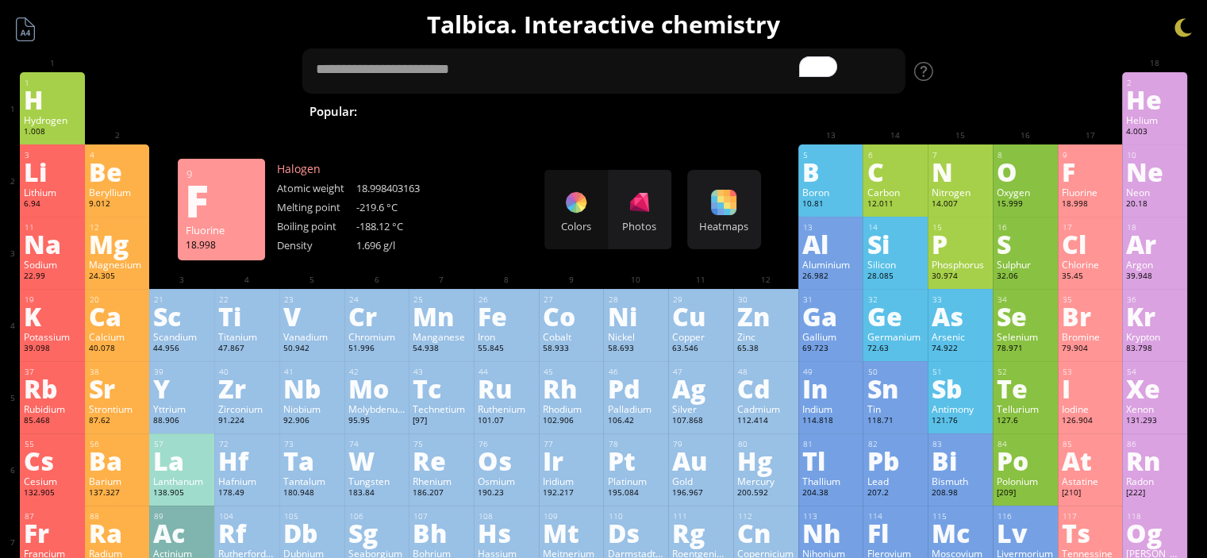
click at [1103, 184] on div "F" at bounding box center [1089, 171] width 57 height 25
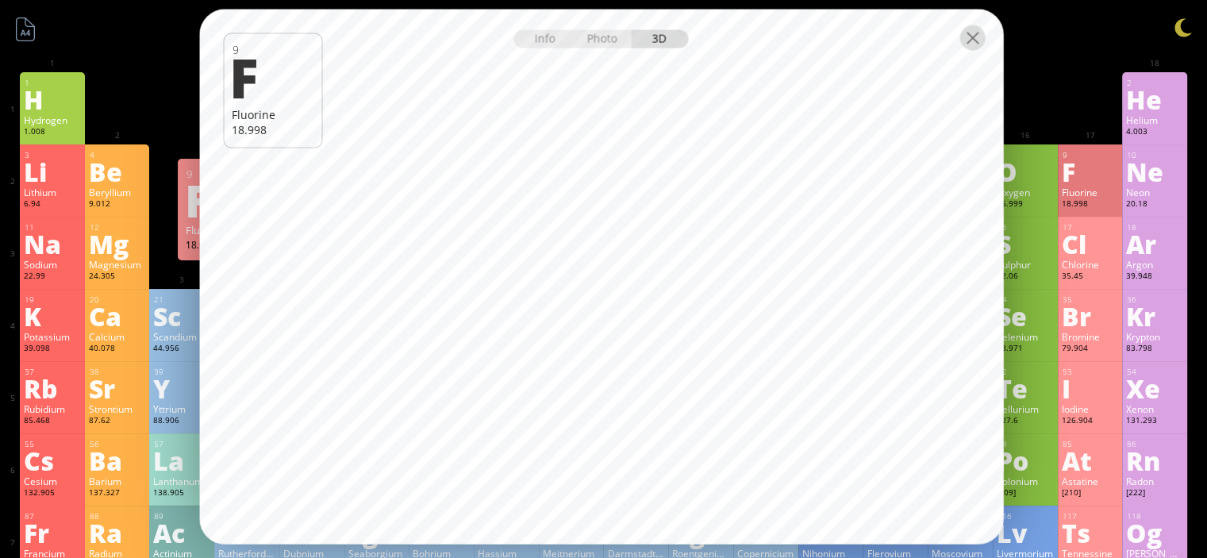
click at [974, 36] on div at bounding box center [971, 37] width 25 height 25
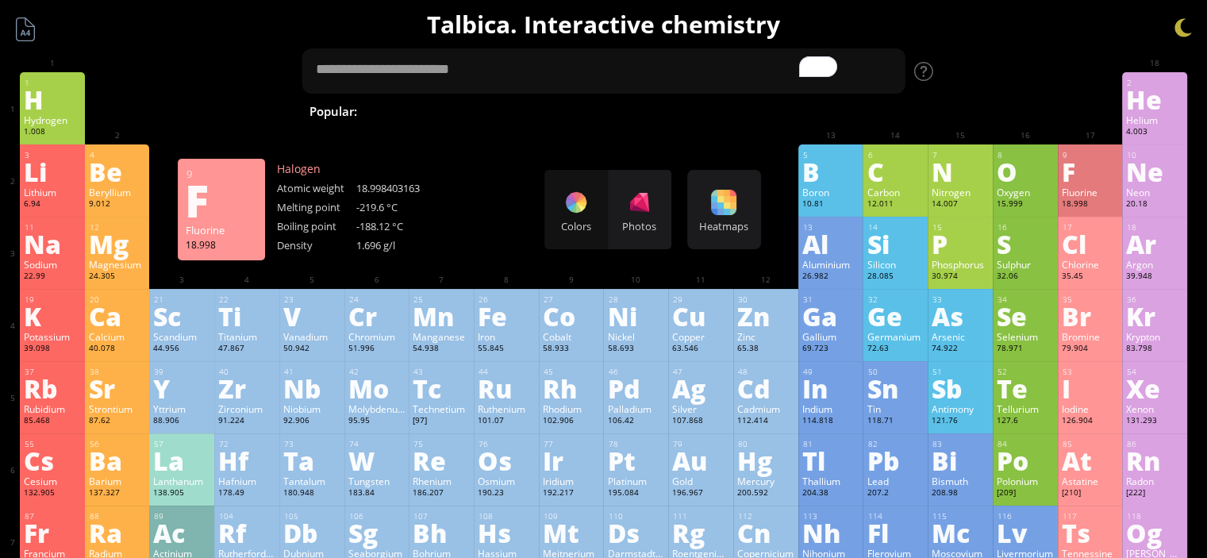
click at [977, 34] on div at bounding box center [971, 37] width 25 height 25
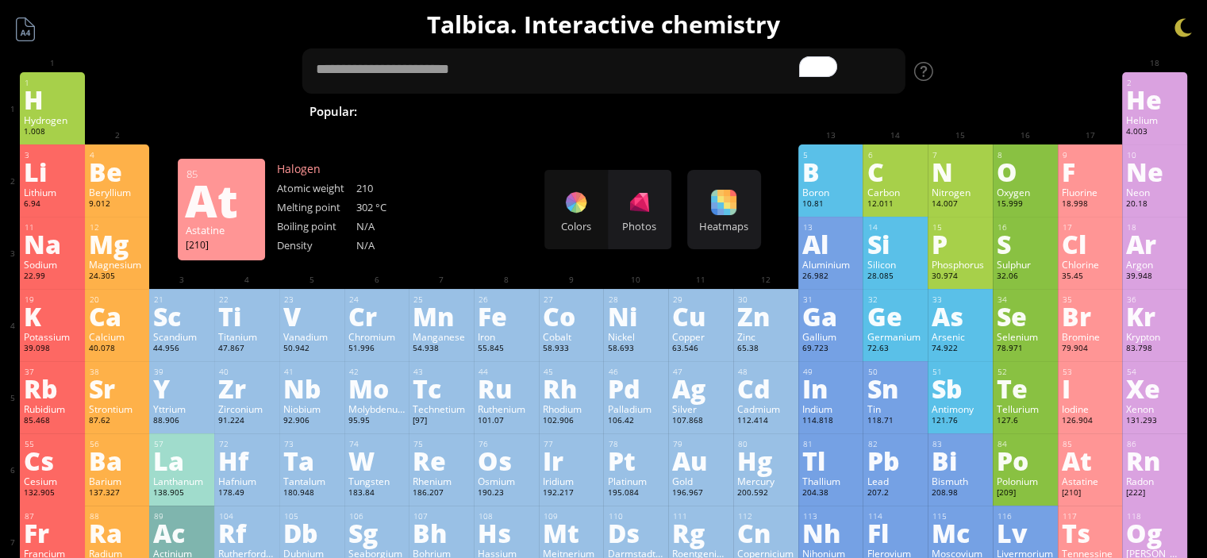
click at [1103, 490] on div "[210]" at bounding box center [1089, 493] width 57 height 13
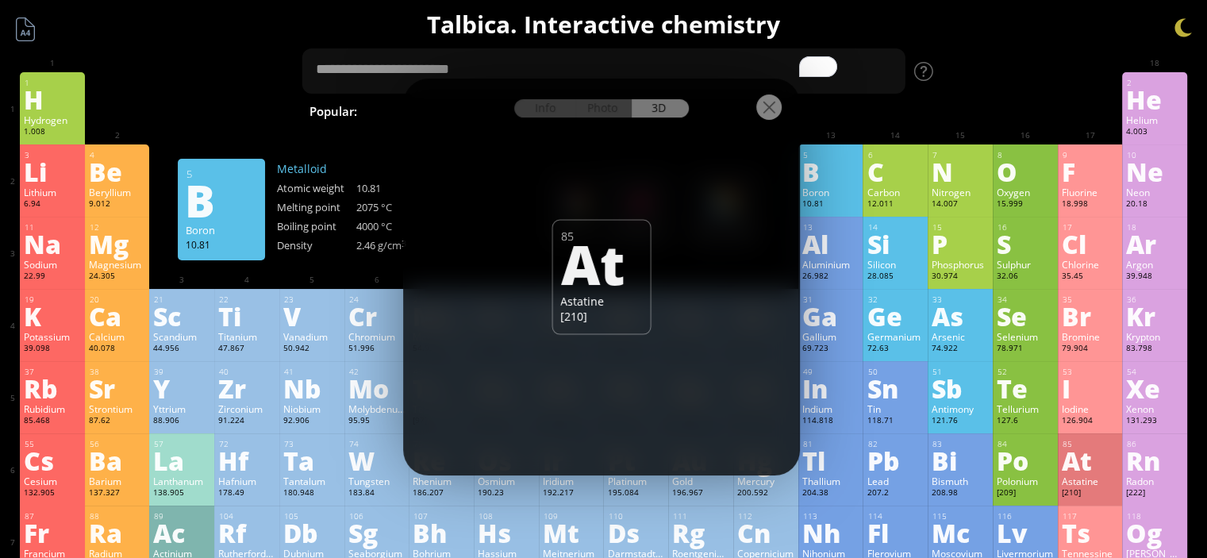
click at [775, 121] on div at bounding box center [601, 107] width 397 height 56
click at [774, 98] on div at bounding box center [768, 106] width 25 height 25
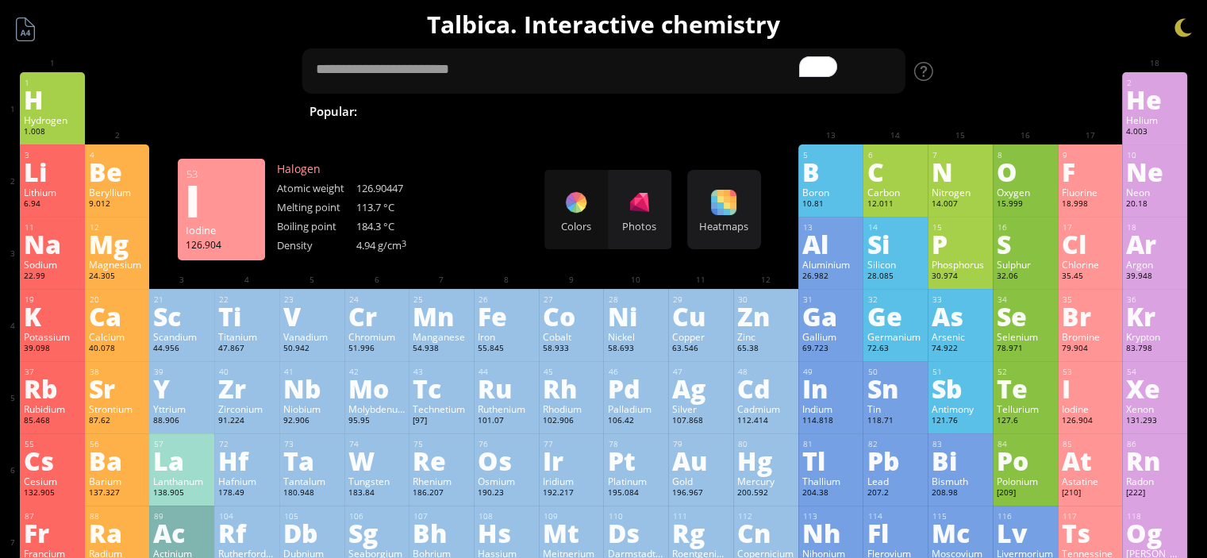
click at [1089, 385] on div "I" at bounding box center [1089, 387] width 57 height 25
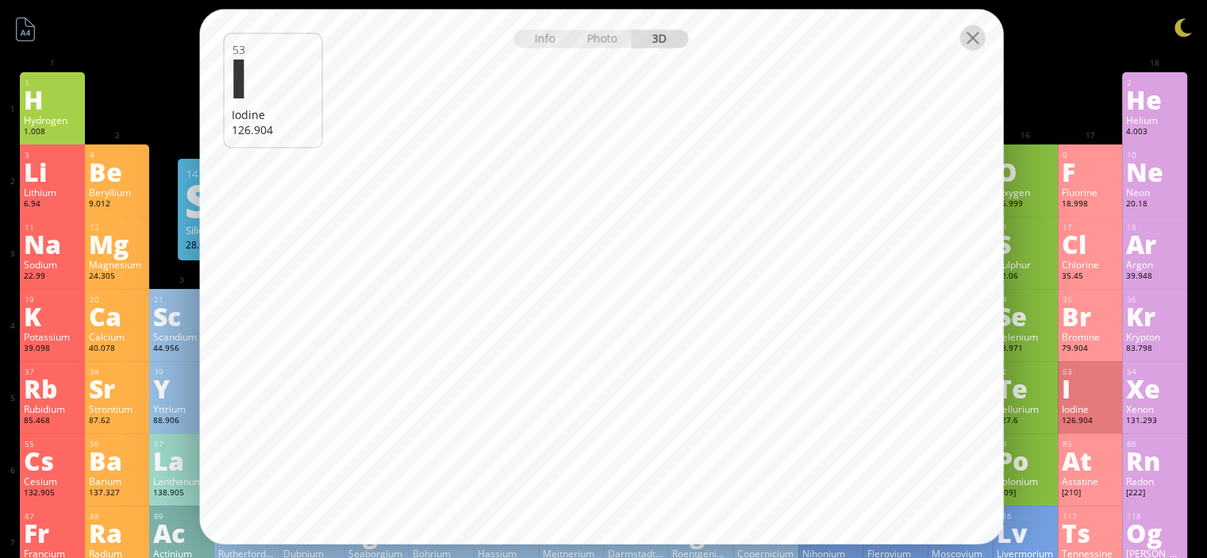
click at [969, 29] on div at bounding box center [971, 37] width 25 height 25
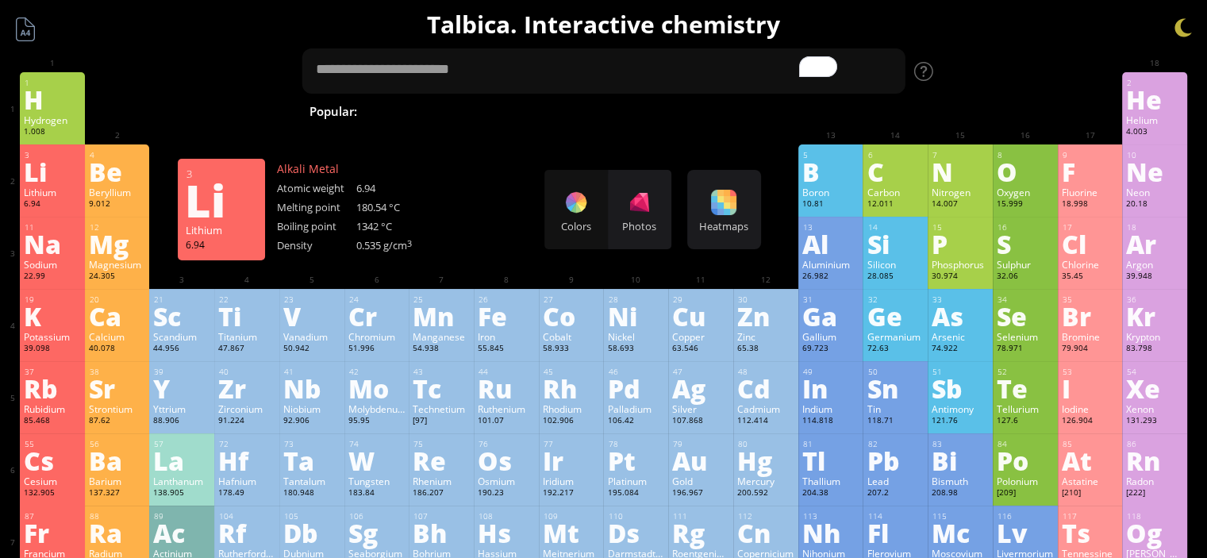
click at [44, 203] on div "6.94" at bounding box center [52, 204] width 57 height 13
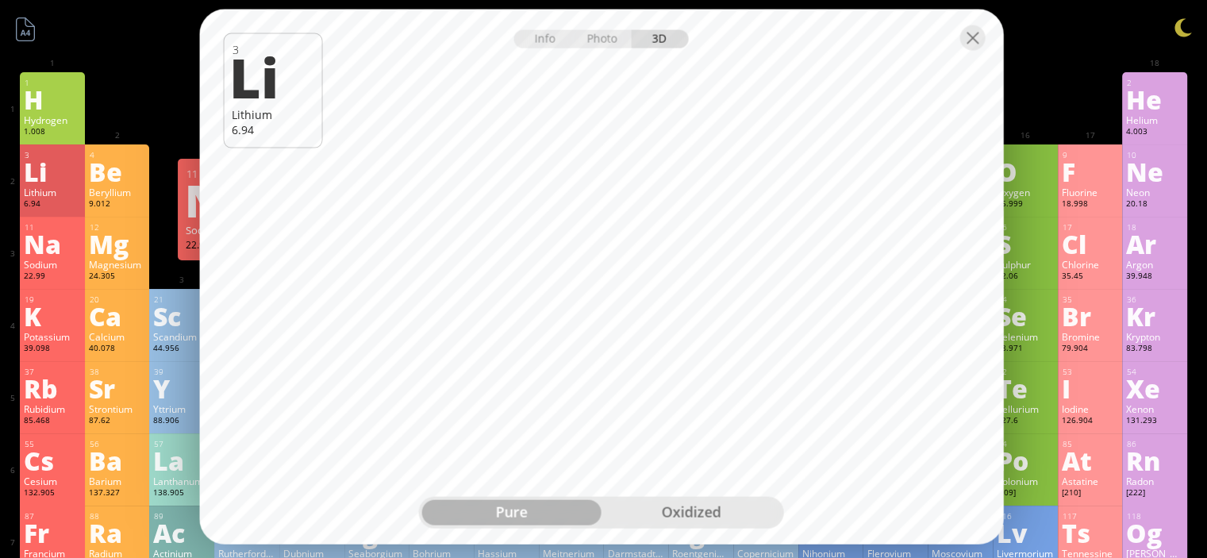
click at [33, 247] on div "Na" at bounding box center [52, 243] width 57 height 25
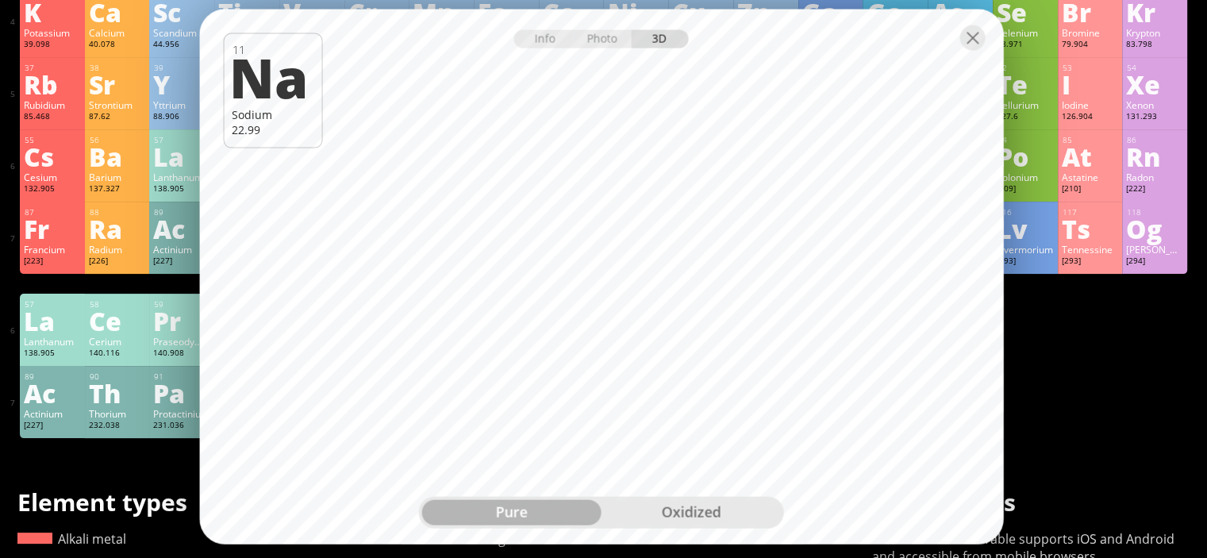
scroll to position [305, 0]
click at [104, 405] on div "Th" at bounding box center [117, 391] width 57 height 25
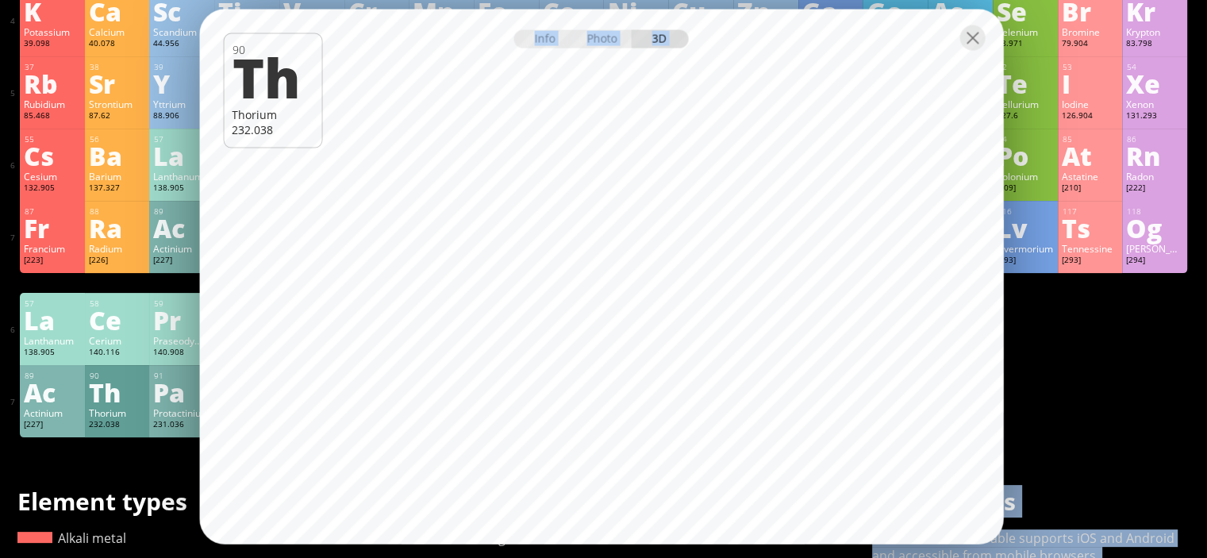
click at [835, 451] on body "Periodic Table of Elements 35 Br Bromine 79.904 56 Ba Barium 137.327 Summary Mo…" at bounding box center [603, 367] width 1207 height 1345
click at [1088, 380] on div "1 H Hydrogen 1.008 −1, +1 −1, +1 -259.14 °C -252.87 °C 0.0899 g/l 1s 1 2 He Hel…" at bounding box center [603, 103] width 1167 height 670
click at [1027, 397] on div "1 H Hydrogen 1.008 −1, +1 −1, +1 -259.14 °C -252.87 °C 0.0899 g/l 1s 1 2 He Hel…" at bounding box center [603, 103] width 1167 height 670
click at [1060, 431] on div "1 H Hydrogen 1.008 −1, +1 −1, +1 -259.14 °C -252.87 °C 0.0899 g/l 1s 1 2 He Hel…" at bounding box center [603, 103] width 1167 height 670
click at [1025, 495] on h1 "Mobile apps" at bounding box center [1030, 501] width 317 height 33
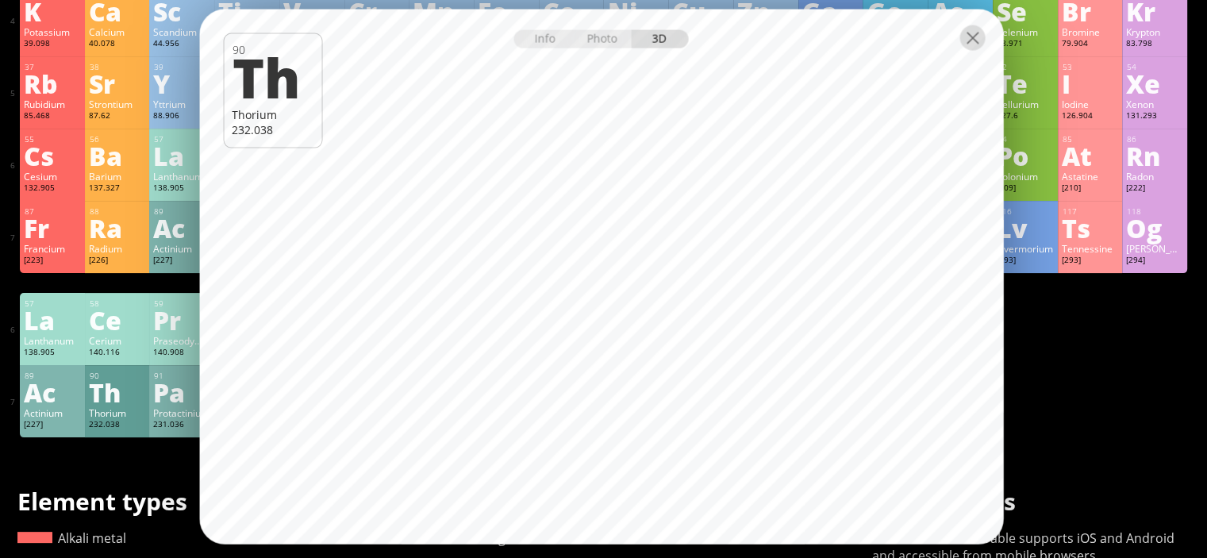
click at [980, 35] on div at bounding box center [971, 37] width 25 height 25
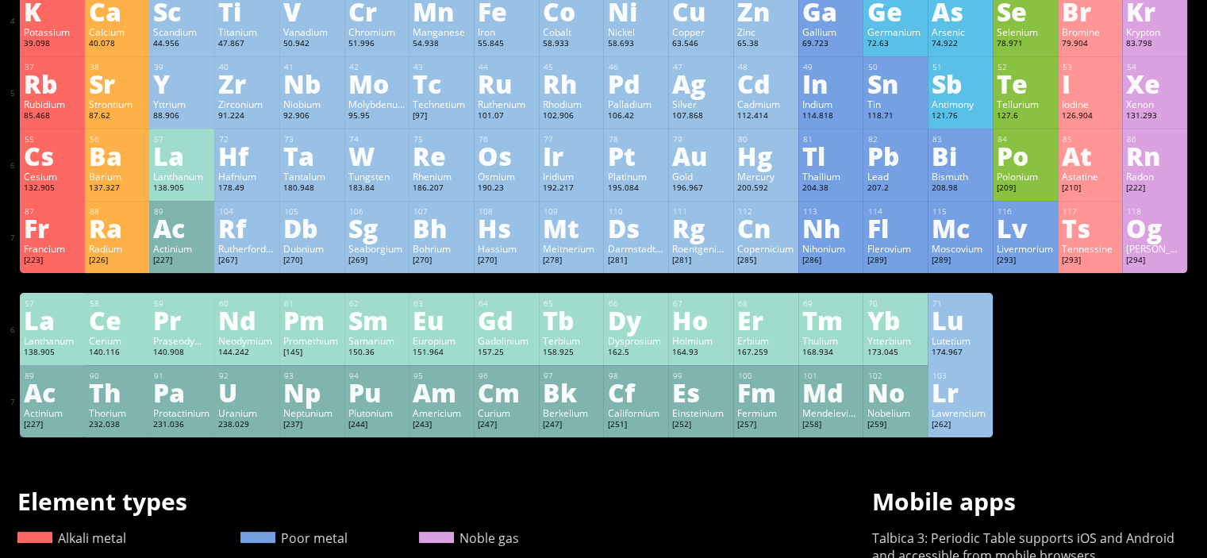
click at [698, 405] on div "Es" at bounding box center [700, 391] width 57 height 25
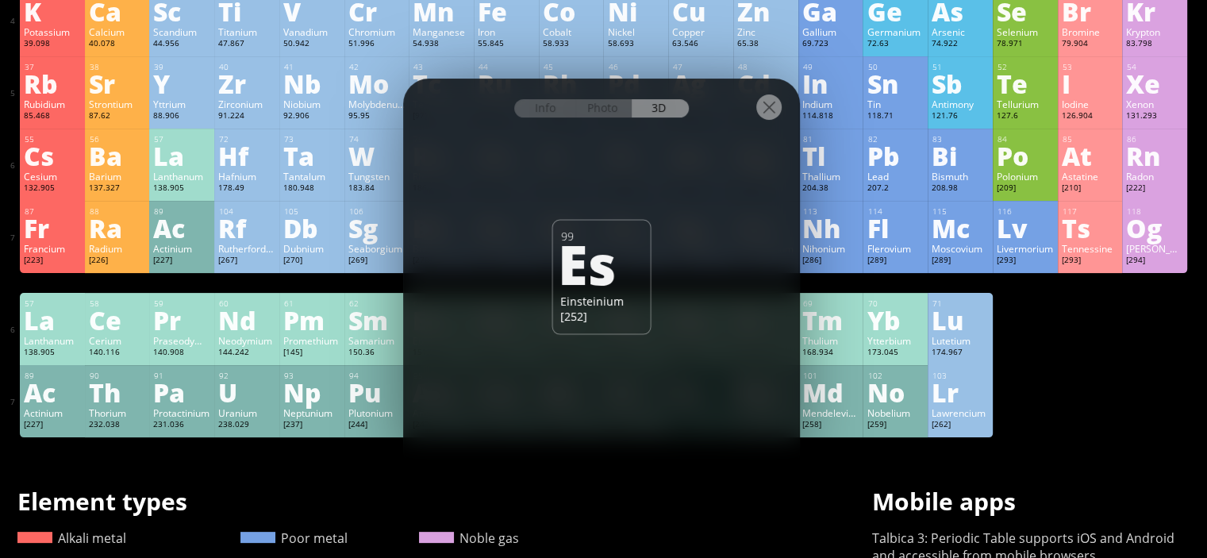
click at [764, 112] on div at bounding box center [768, 106] width 25 height 25
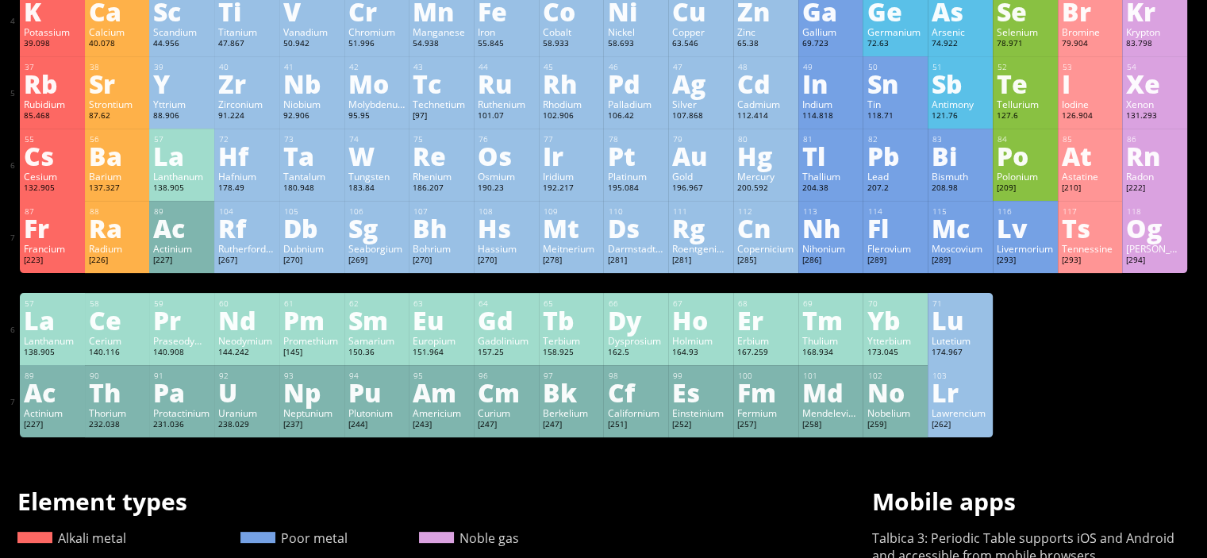
click at [609, 419] on div "98 Cf Californium [251] +2, +3, +4, +5 +2, +3, +4, +5 900 °C N/A 15.1 g/cm 3 [R…" at bounding box center [635, 401] width 65 height 72
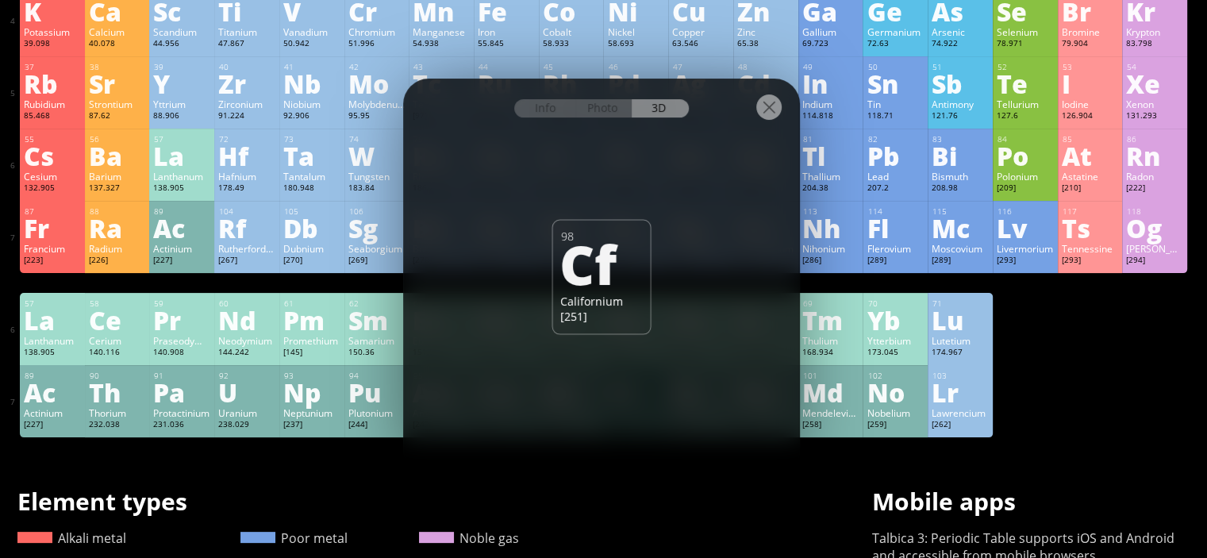
click at [394, 402] on div "Pu" at bounding box center [376, 391] width 57 height 25
click at [294, 405] on div "Np" at bounding box center [311, 391] width 57 height 25
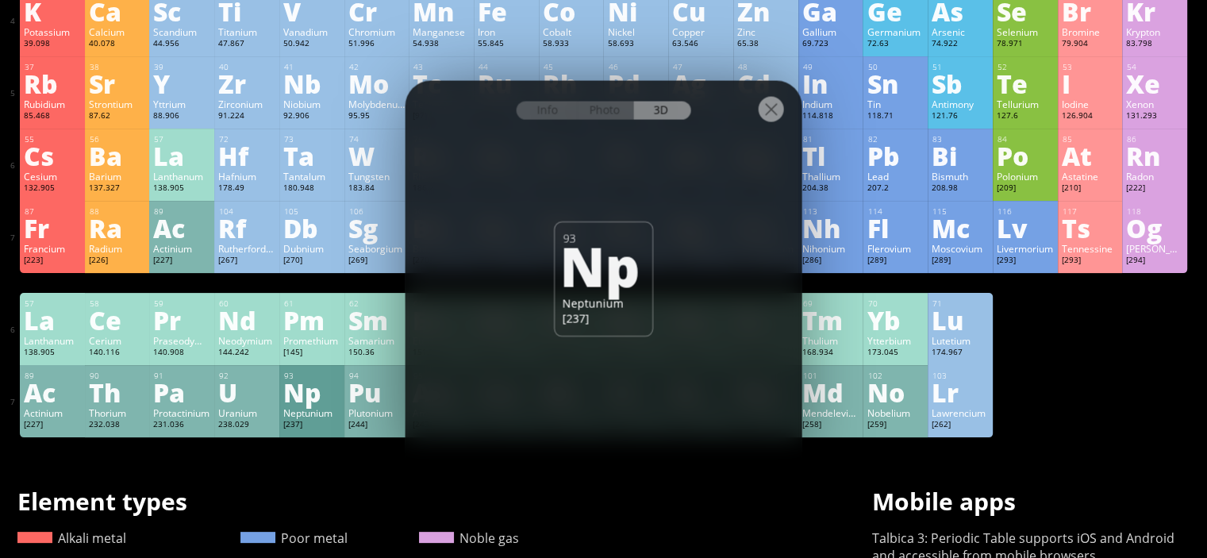
click at [296, 332] on div "Pm" at bounding box center [311, 319] width 57 height 25
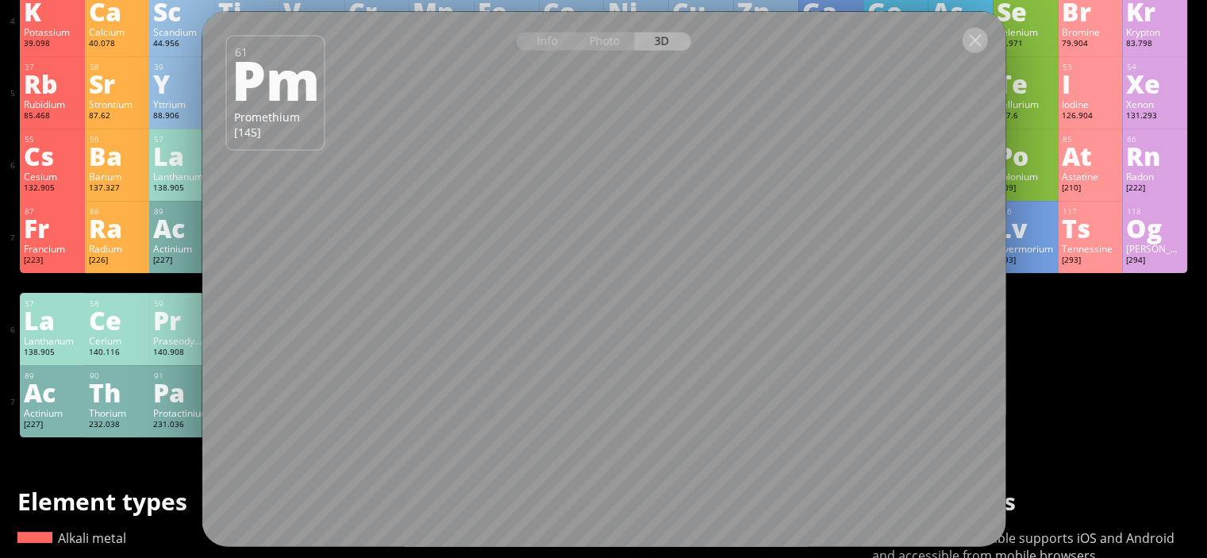
click at [975, 39] on div at bounding box center [973, 39] width 25 height 25
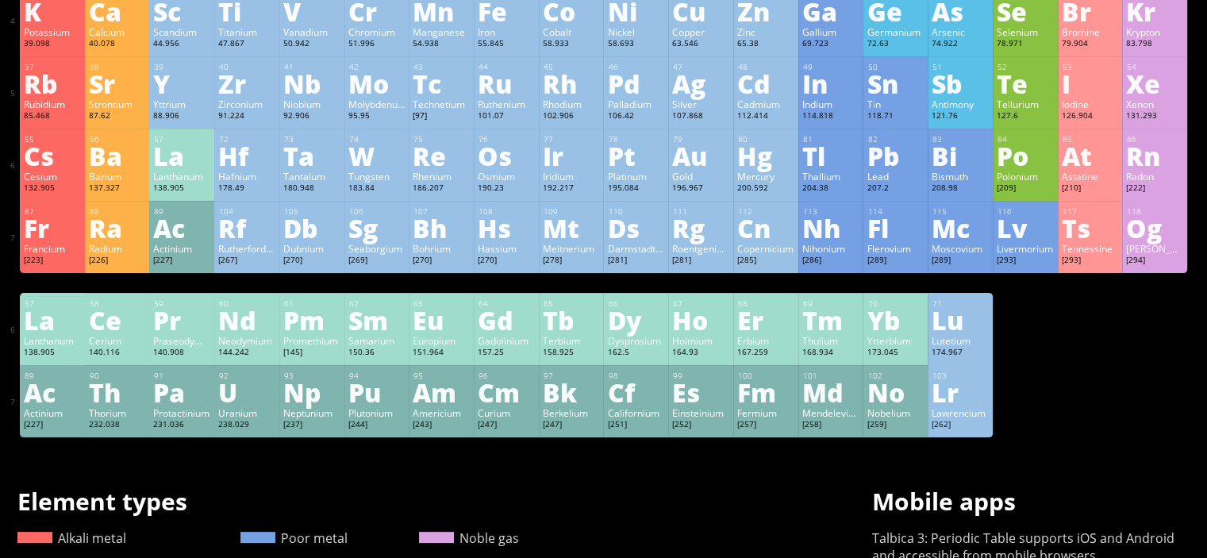
click at [374, 323] on div "Sm" at bounding box center [376, 319] width 57 height 25
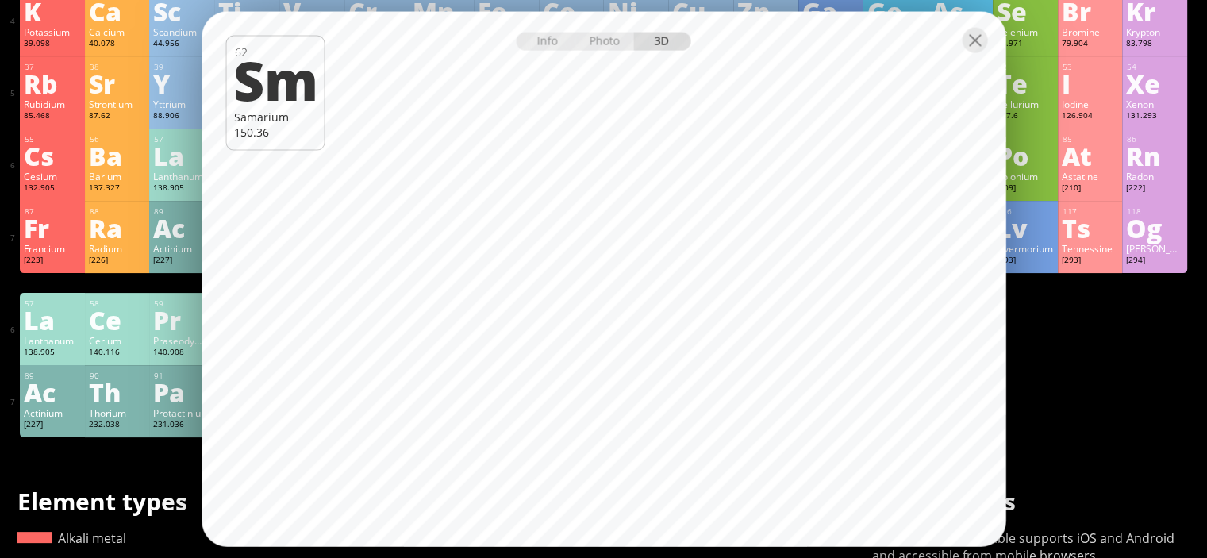
click at [155, 347] on div "Praseodymium" at bounding box center [181, 340] width 57 height 13
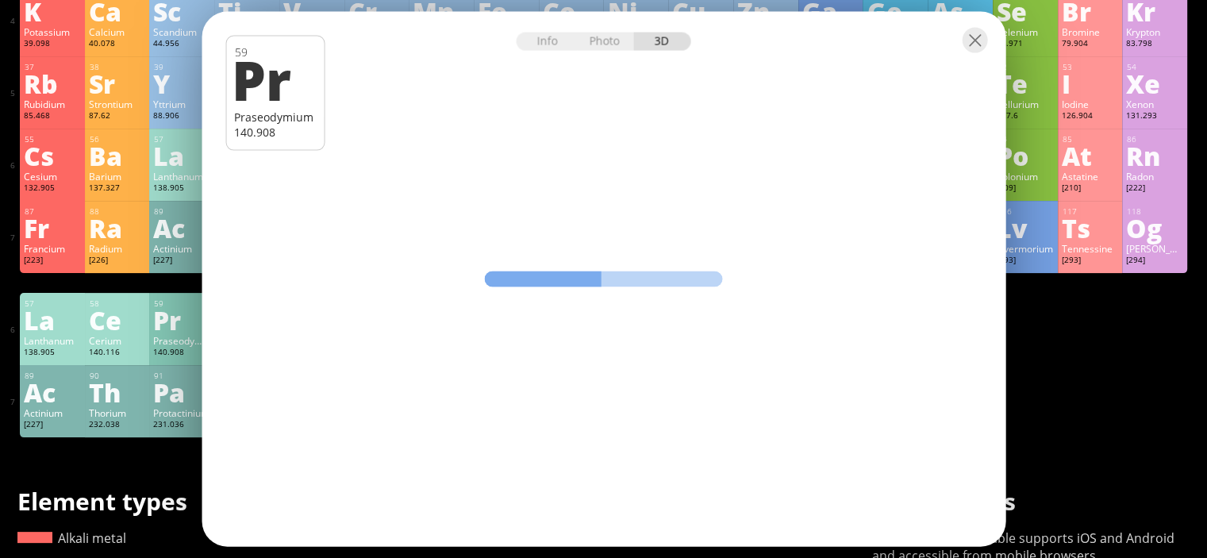
click at [125, 344] on div "Cerium" at bounding box center [117, 340] width 57 height 13
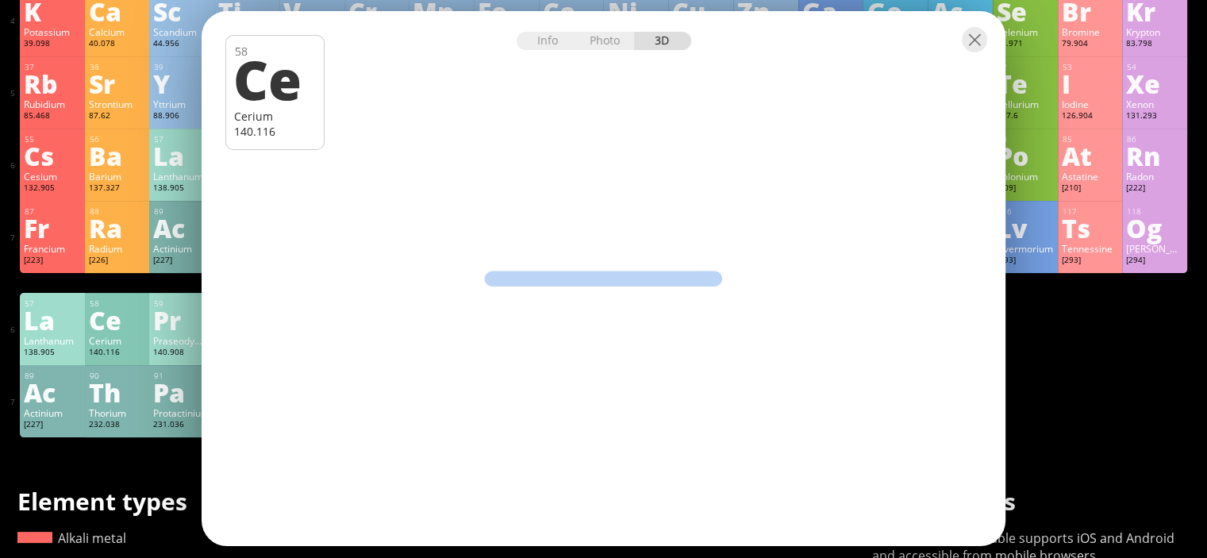
click at [71, 340] on div "Lanthanum" at bounding box center [52, 340] width 57 height 13
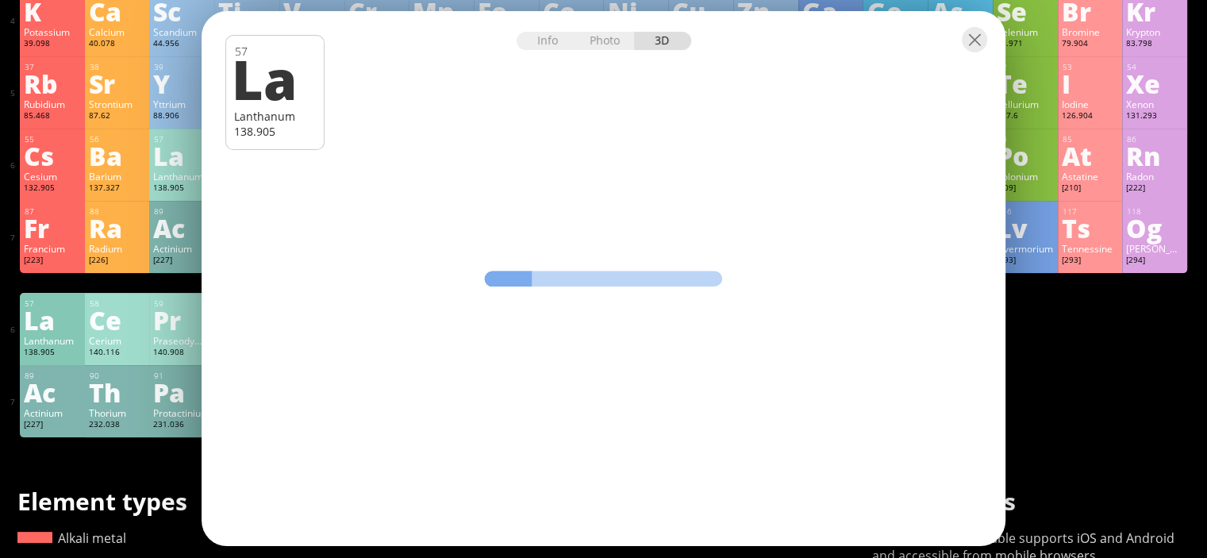
click at [59, 347] on div "Lanthanum" at bounding box center [52, 340] width 57 height 13
click at [241, 332] on div "Info Photo 3D Info Photo 3D 57 La Lanthanum 138.905 Pure neon glows orange-red …" at bounding box center [604, 278] width 804 height 535
click at [190, 342] on div "Praseodymium" at bounding box center [181, 340] width 57 height 13
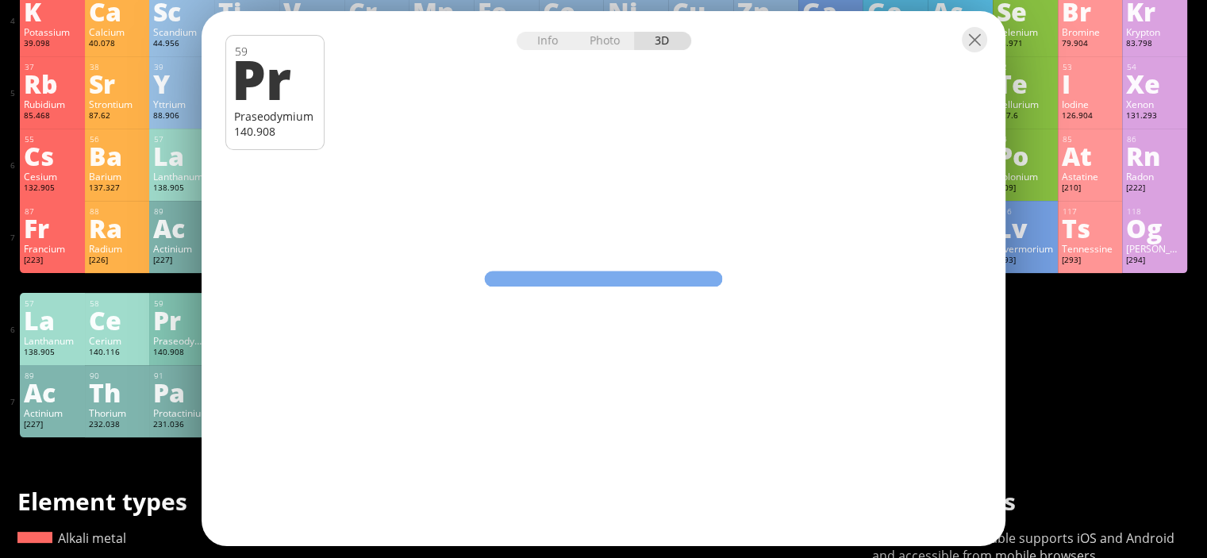
click at [229, 345] on div "Info Photo 3D Info Photo 3D 59 Pr Praseodymium 140.908 Pure neon glows orange-r…" at bounding box center [604, 278] width 804 height 535
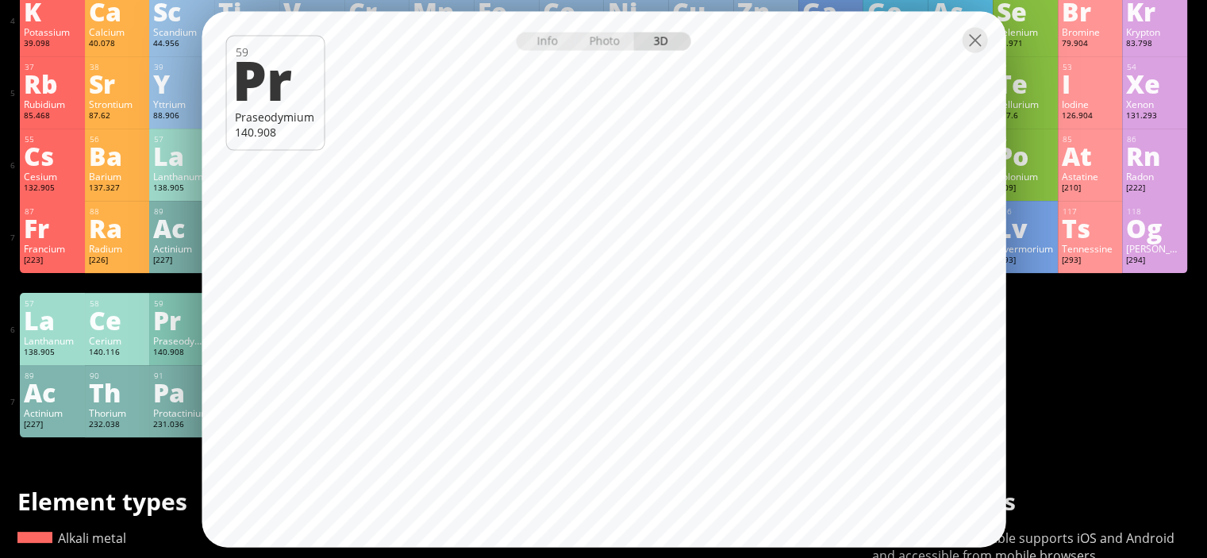
click at [977, 53] on div at bounding box center [604, 39] width 804 height 56
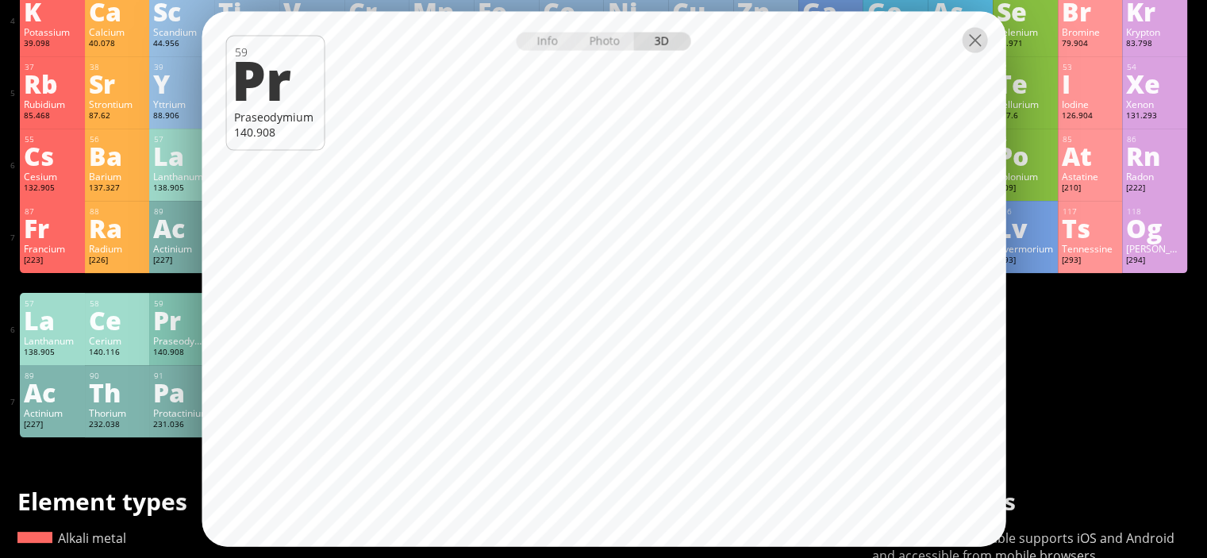
click at [977, 45] on div at bounding box center [973, 39] width 25 height 25
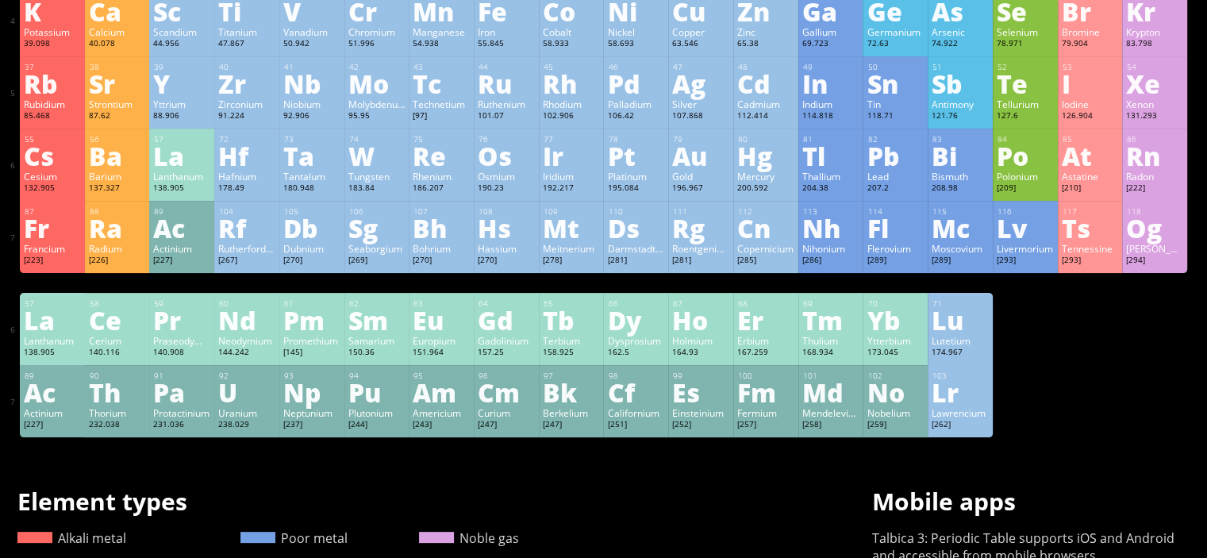
click at [963, 347] on div "Lutetium" at bounding box center [959, 340] width 57 height 13
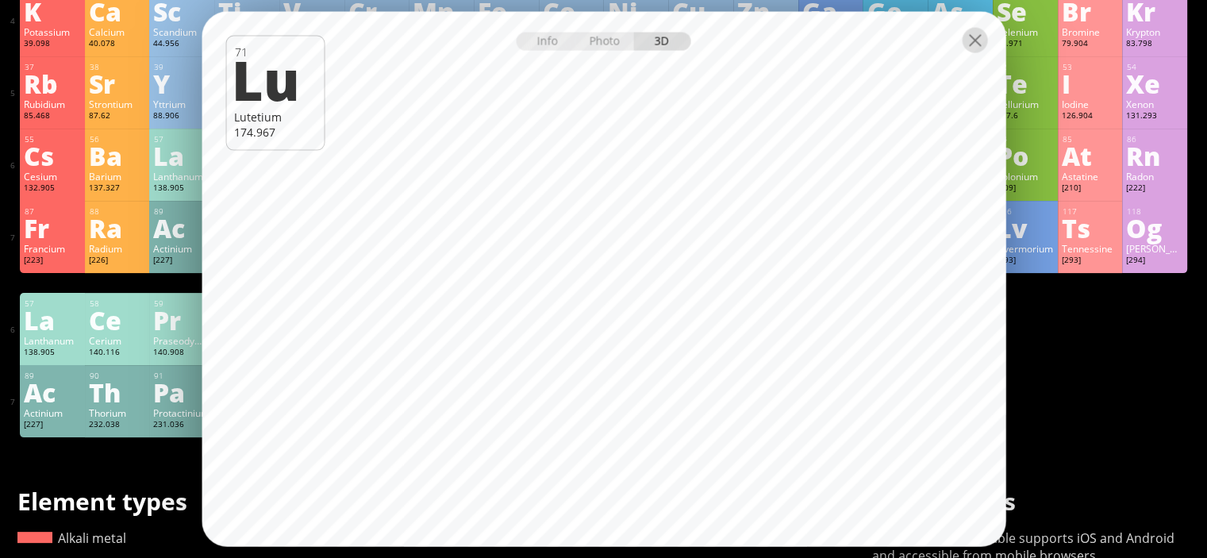
click at [975, 44] on div at bounding box center [973, 39] width 25 height 25
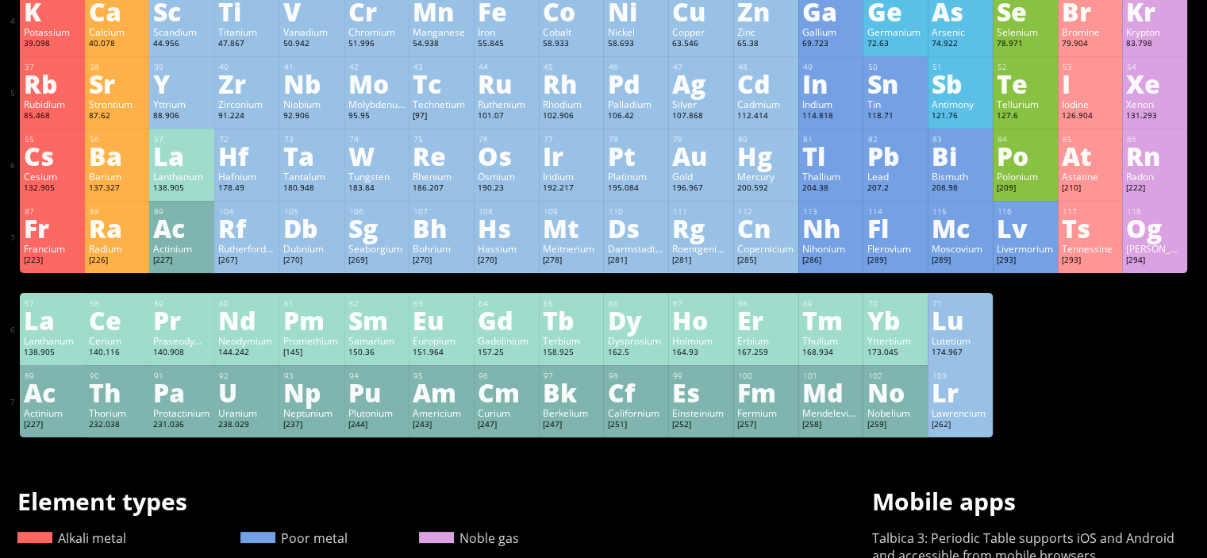
click at [914, 316] on div "Yb" at bounding box center [894, 319] width 57 height 25
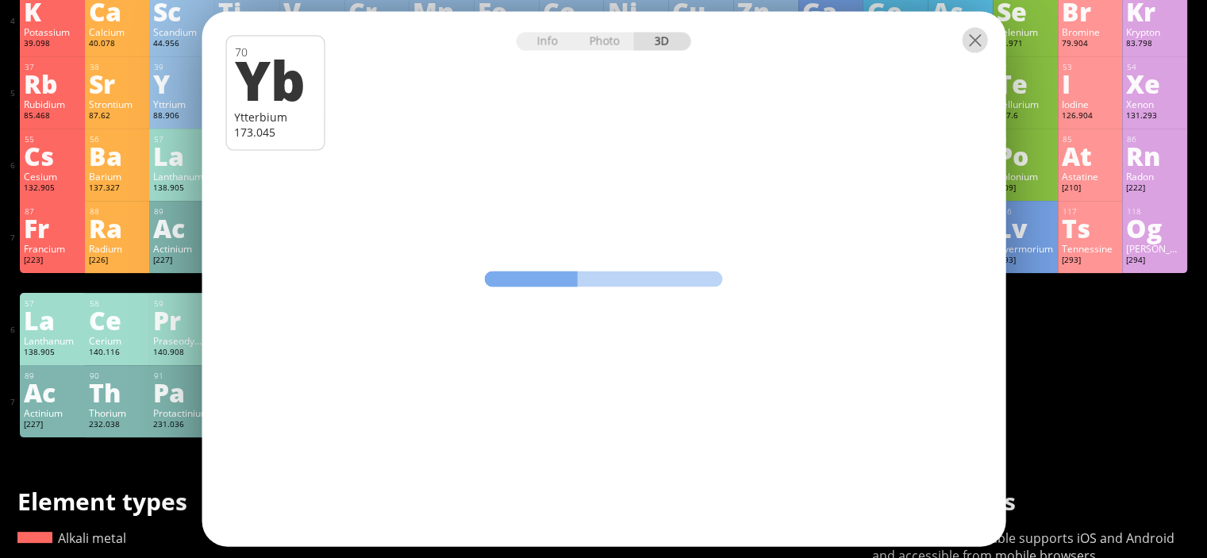
click at [968, 51] on div at bounding box center [973, 39] width 25 height 25
